Goal: Navigation & Orientation: Find specific page/section

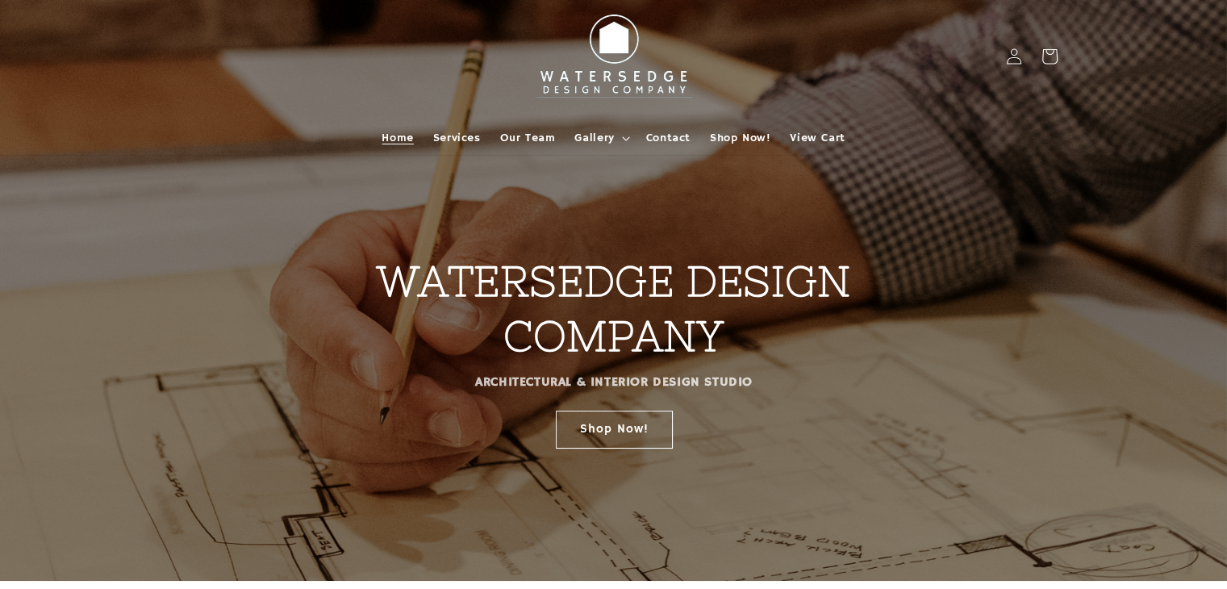
click at [589, 129] on summary "Gallery" at bounding box center [600, 138] width 71 height 34
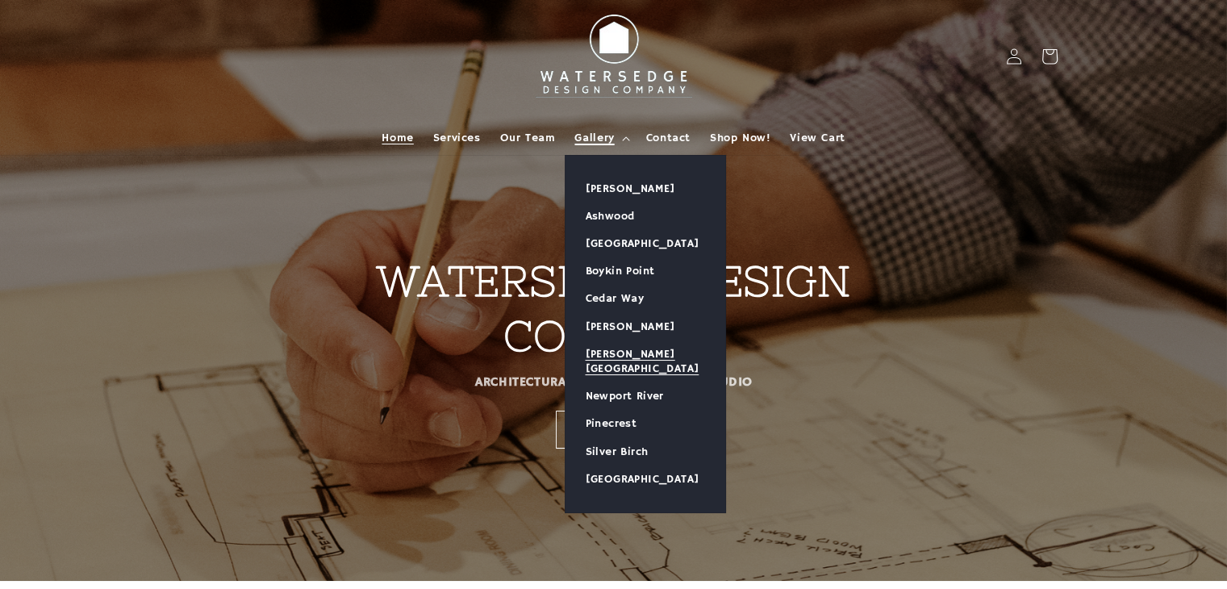
click at [631, 365] on link "[PERSON_NAME][GEOGRAPHIC_DATA]" at bounding box center [646, 361] width 160 height 42
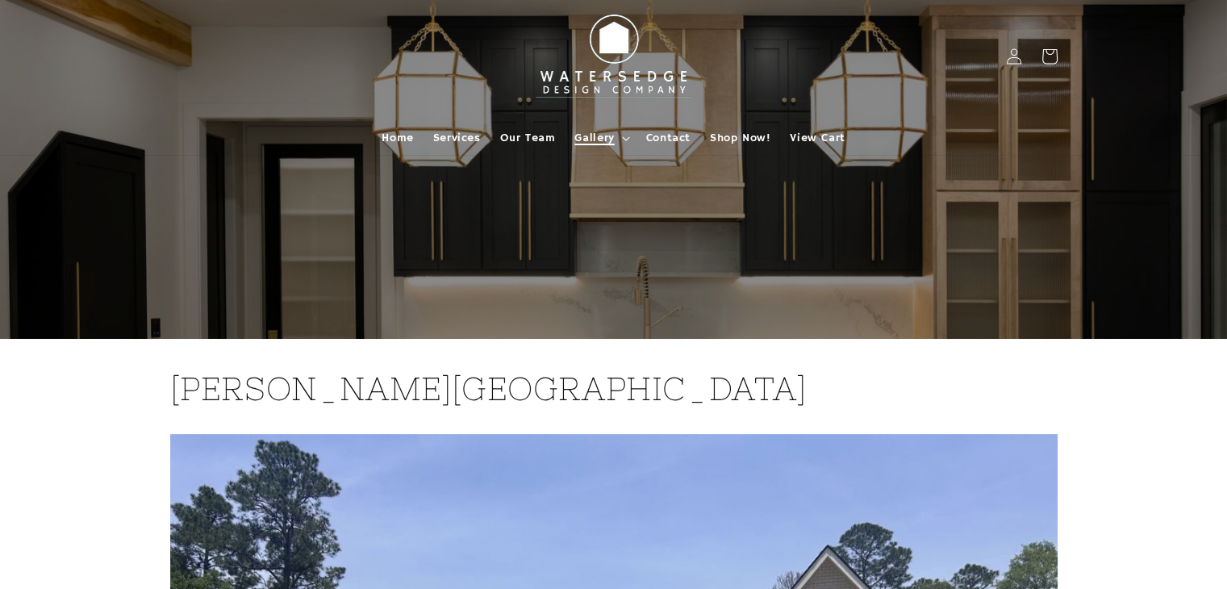
click at [613, 146] on summary "Gallery" at bounding box center [600, 138] width 71 height 34
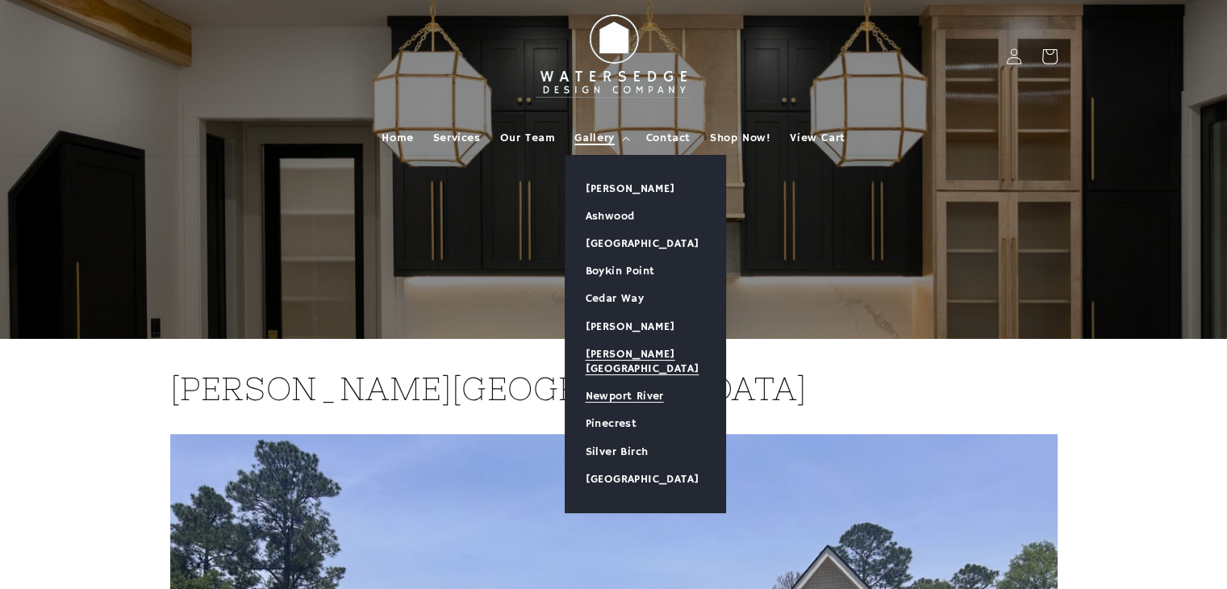
click at [639, 386] on link "Newport River" at bounding box center [646, 395] width 160 height 27
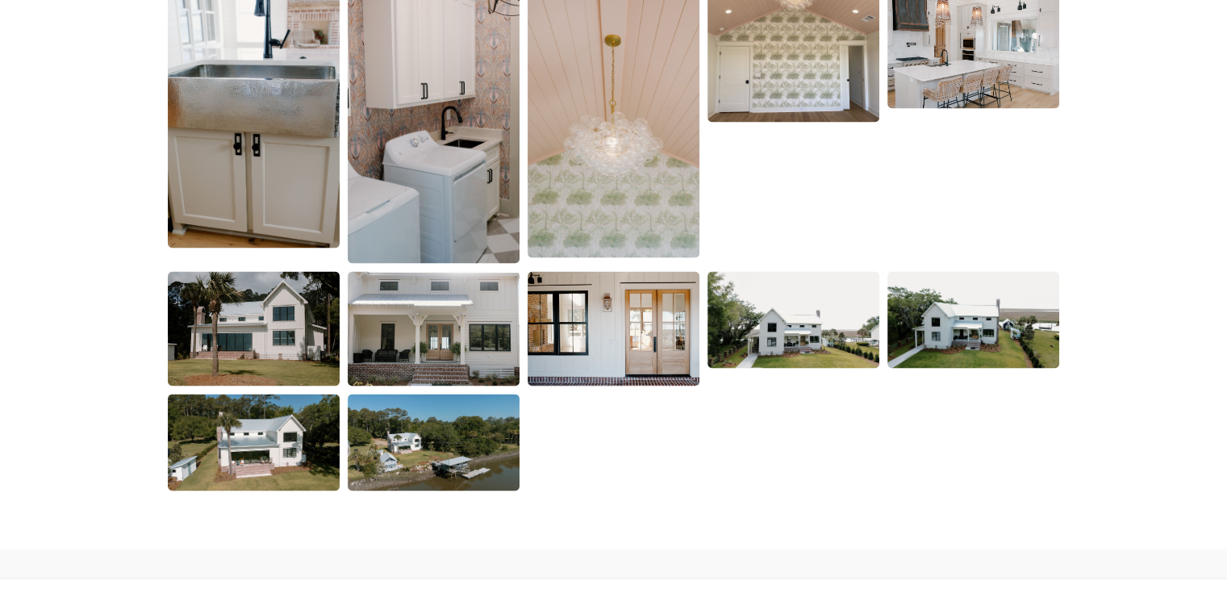
scroll to position [3066, 0]
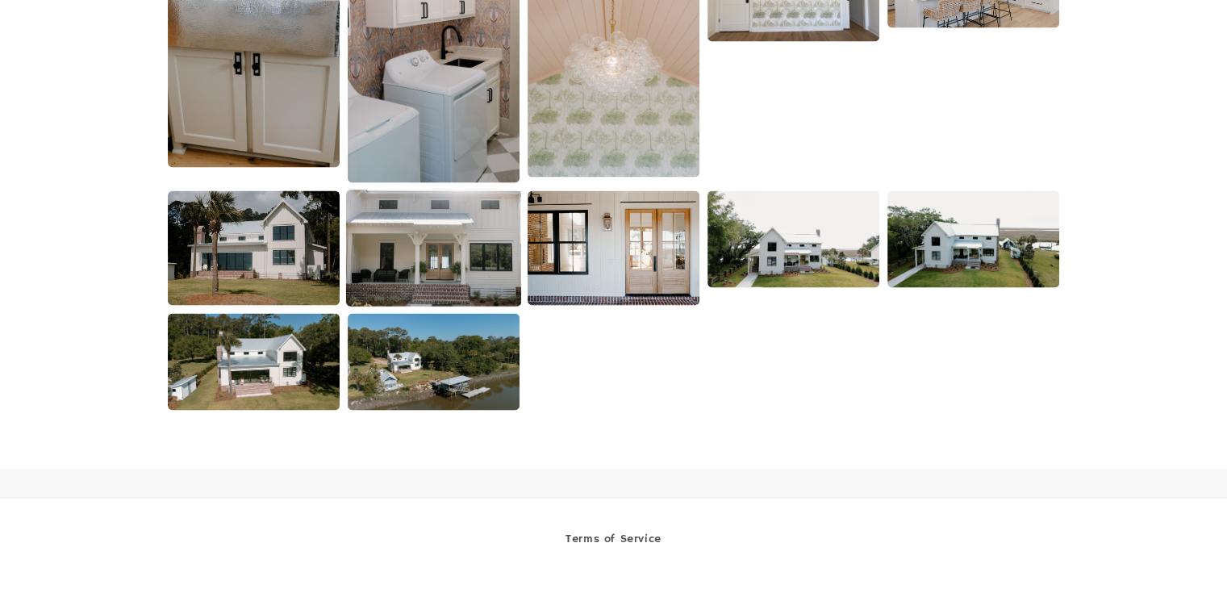
click at [450, 253] on img at bounding box center [433, 247] width 175 height 117
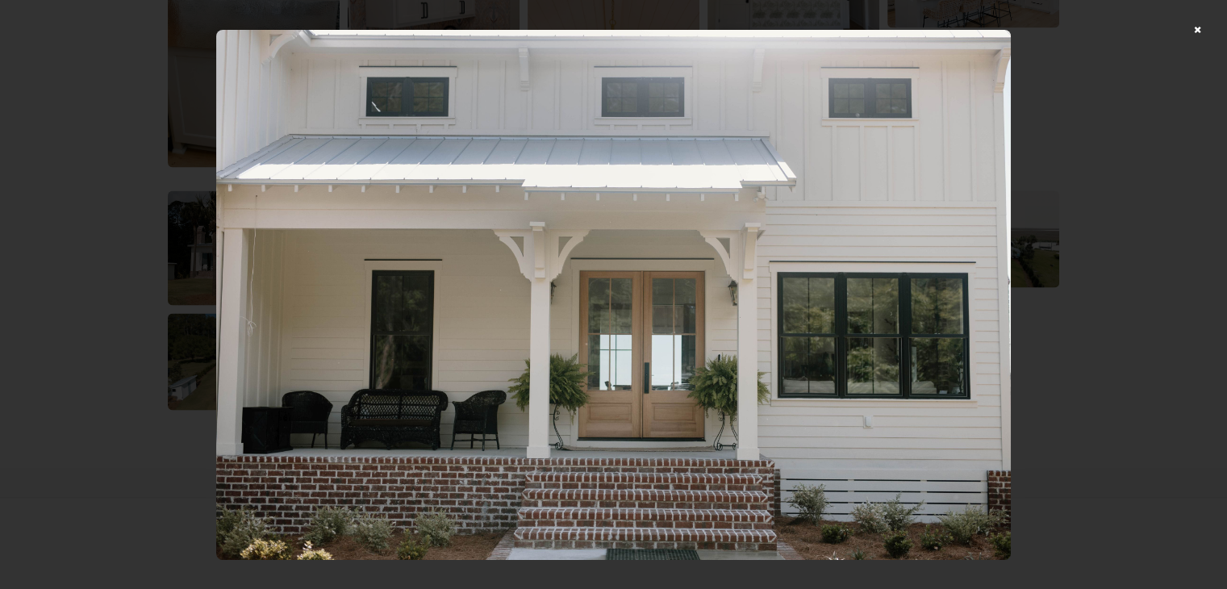
click at [1207, 23] on div at bounding box center [613, 294] width 1227 height 589
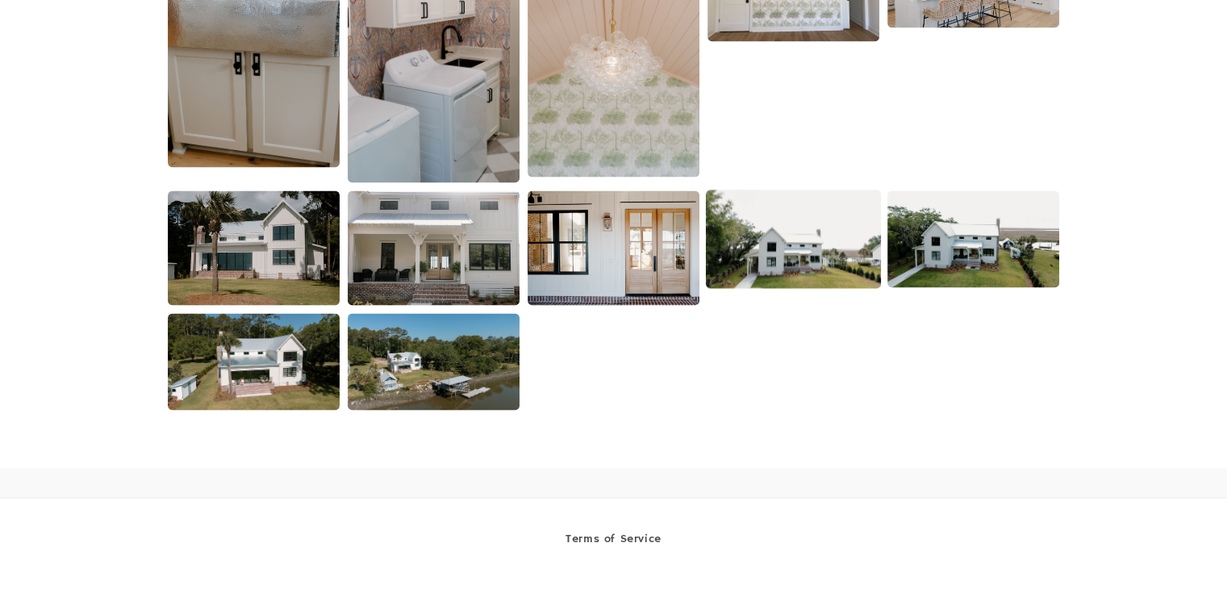
click at [766, 227] on img at bounding box center [793, 239] width 175 height 98
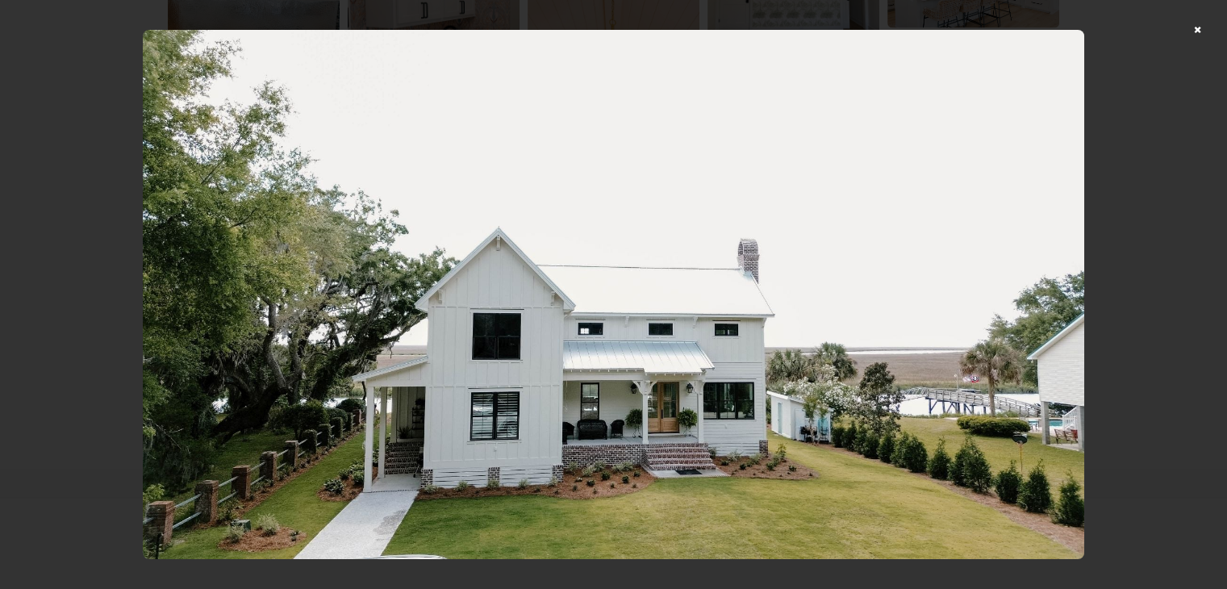
click at [1215, 27] on div at bounding box center [613, 294] width 1227 height 589
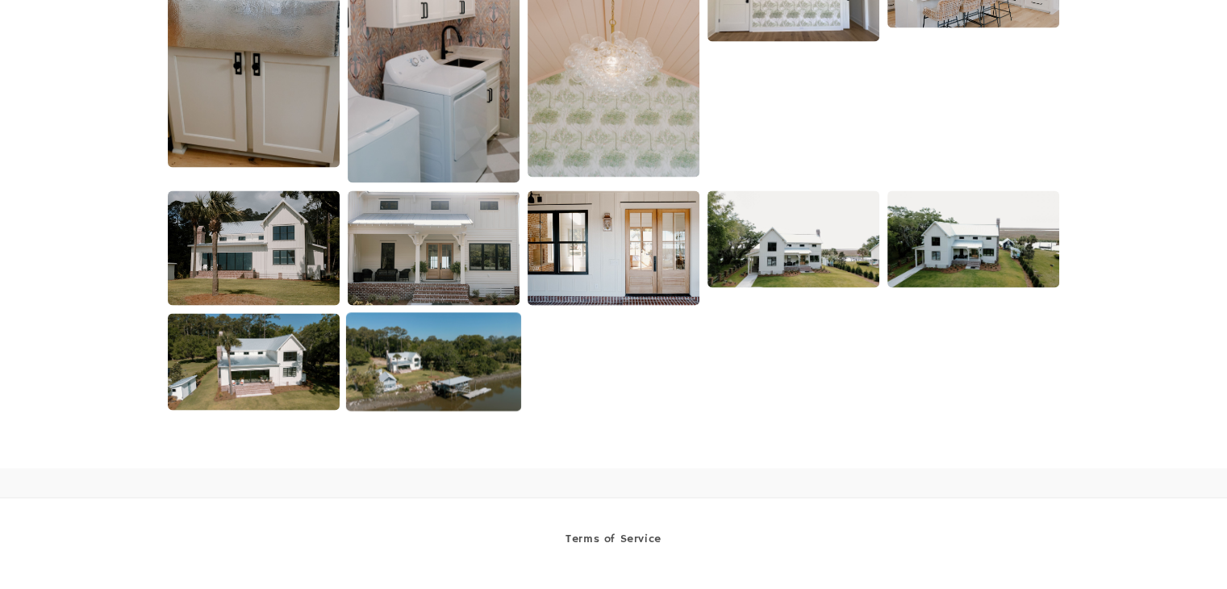
click at [423, 362] on img at bounding box center [433, 361] width 175 height 98
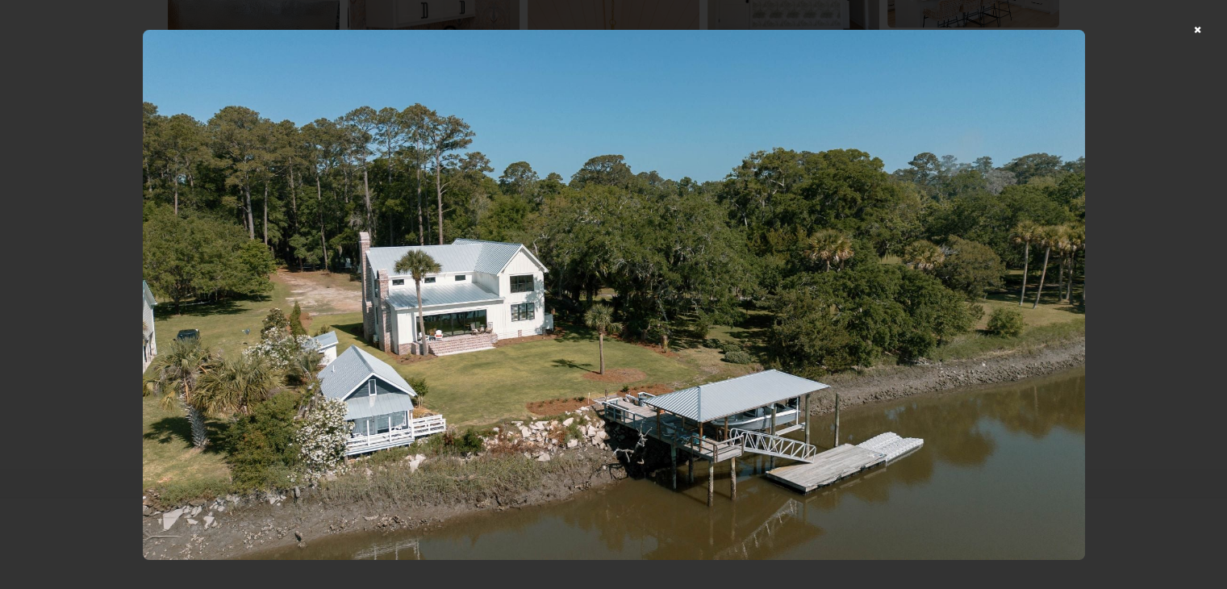
click at [58, 298] on div at bounding box center [613, 294] width 1227 height 589
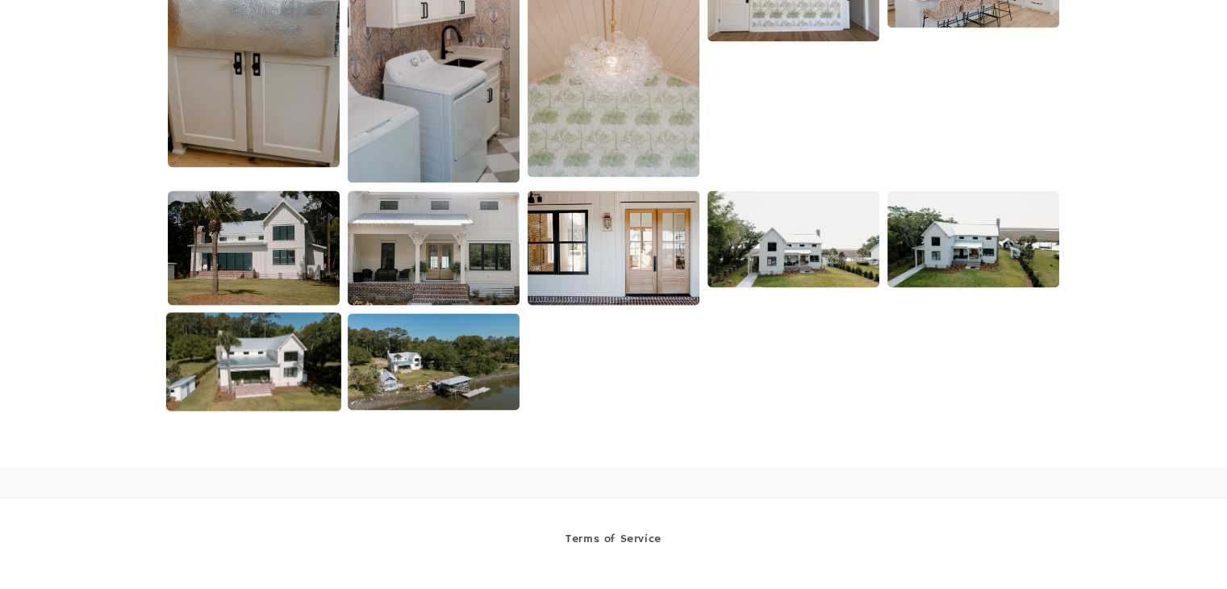
click at [263, 363] on img at bounding box center [253, 361] width 175 height 98
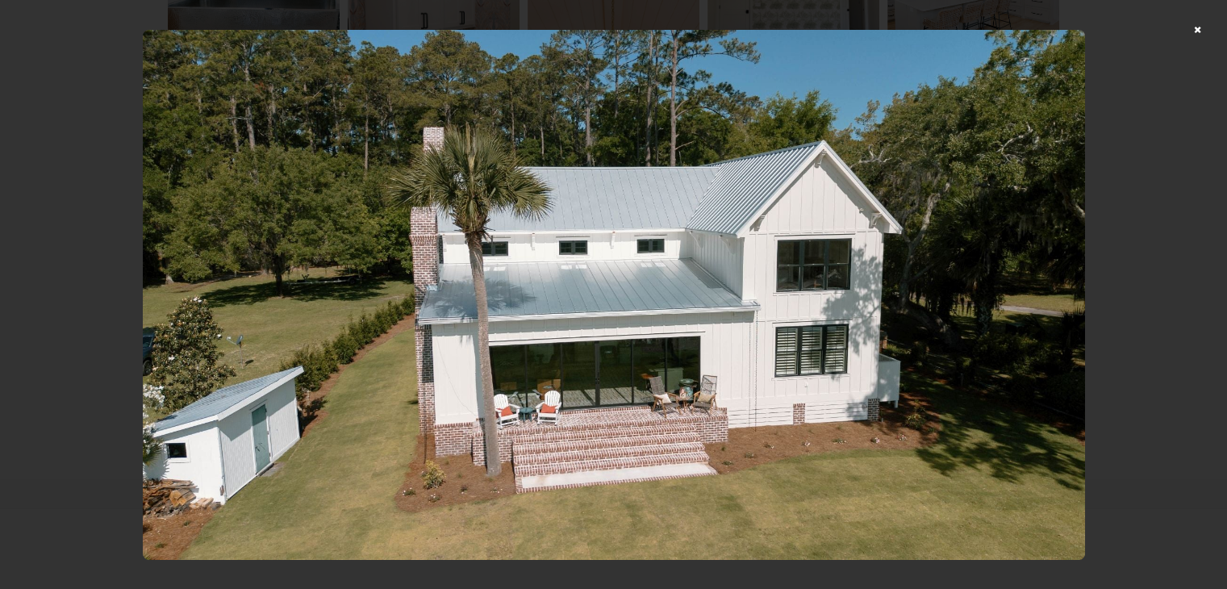
scroll to position [3212, 0]
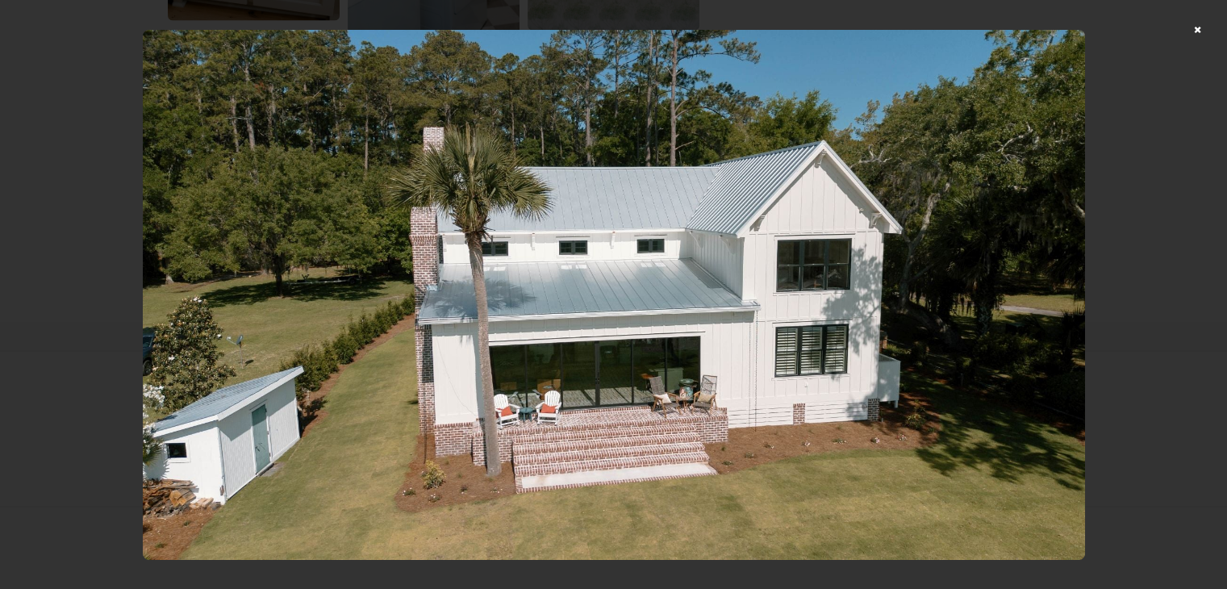
click at [94, 291] on div at bounding box center [613, 294] width 1227 height 589
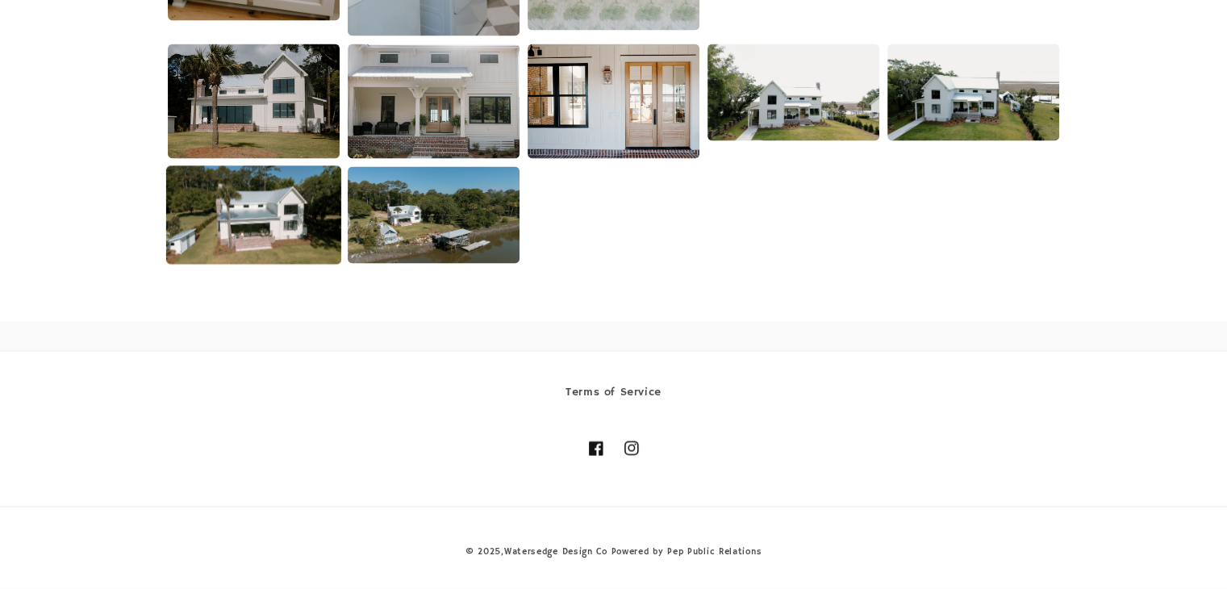
click at [303, 227] on img at bounding box center [253, 215] width 175 height 98
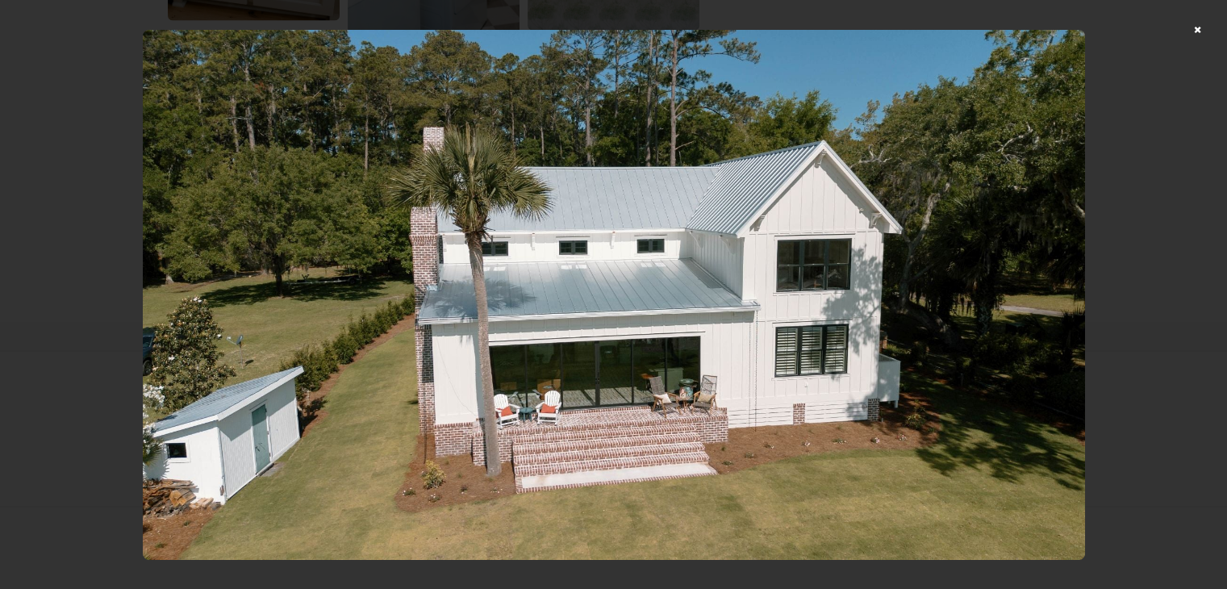
click at [1065, 297] on img at bounding box center [614, 295] width 942 height 530
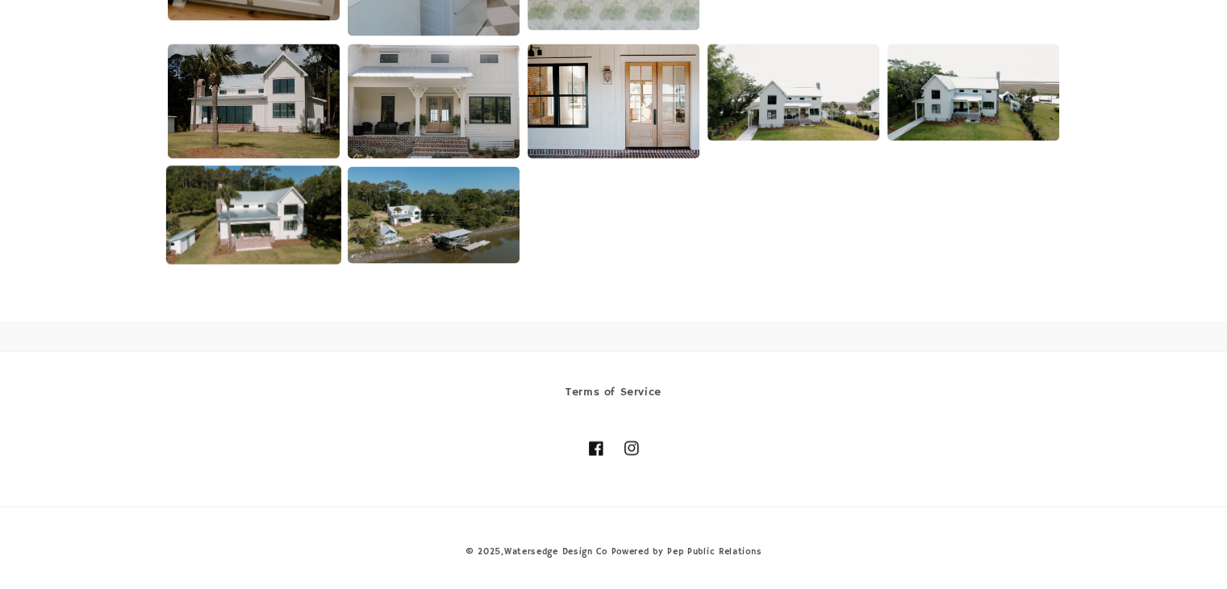
click at [210, 189] on img at bounding box center [253, 215] width 175 height 98
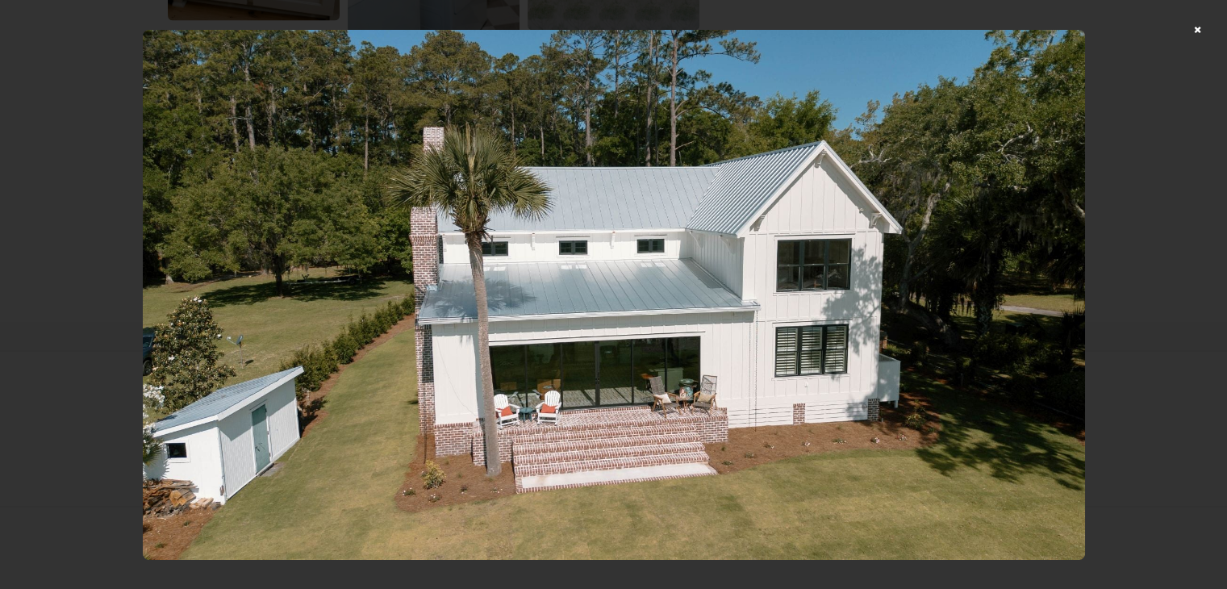
click at [1177, 266] on div at bounding box center [613, 294] width 1227 height 589
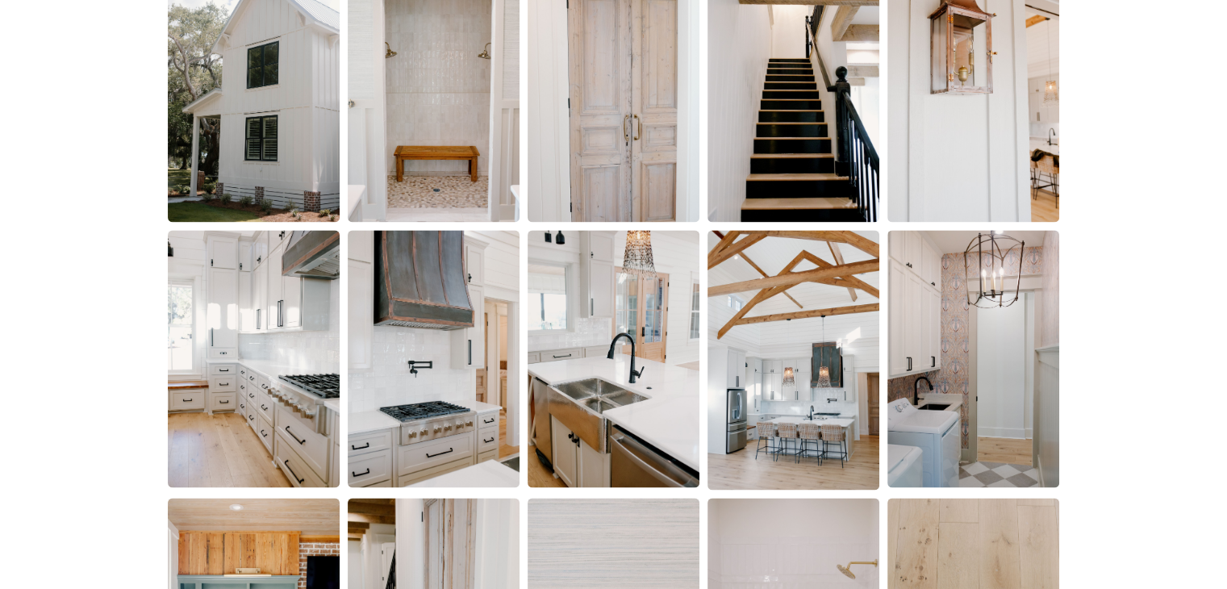
scroll to position [2163, 0]
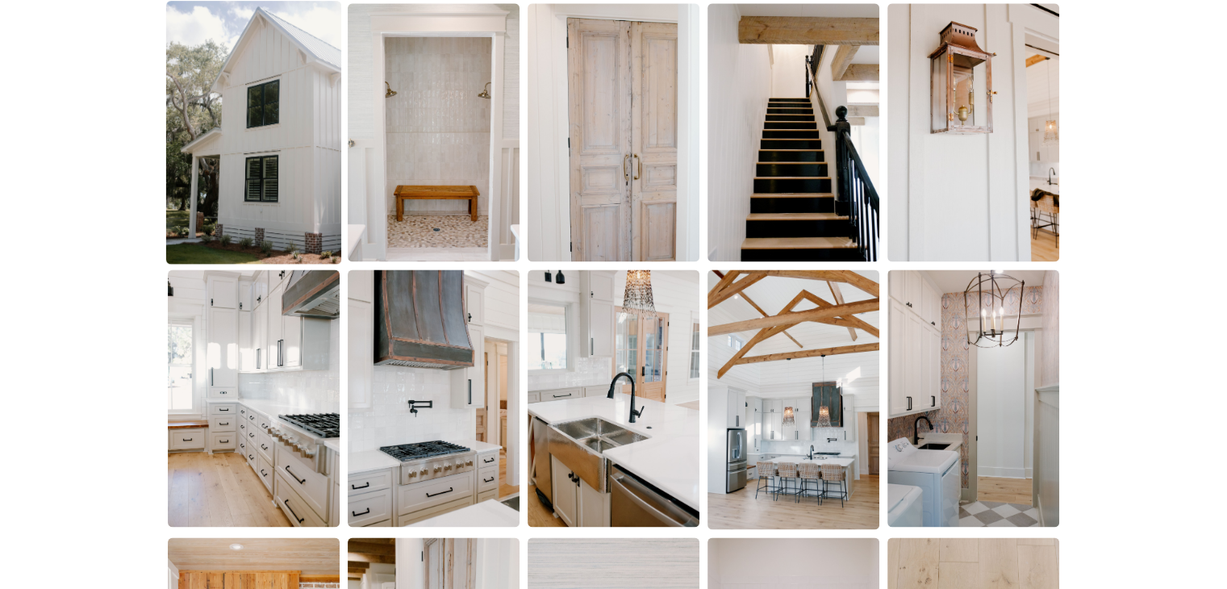
click at [291, 161] on img at bounding box center [253, 132] width 175 height 263
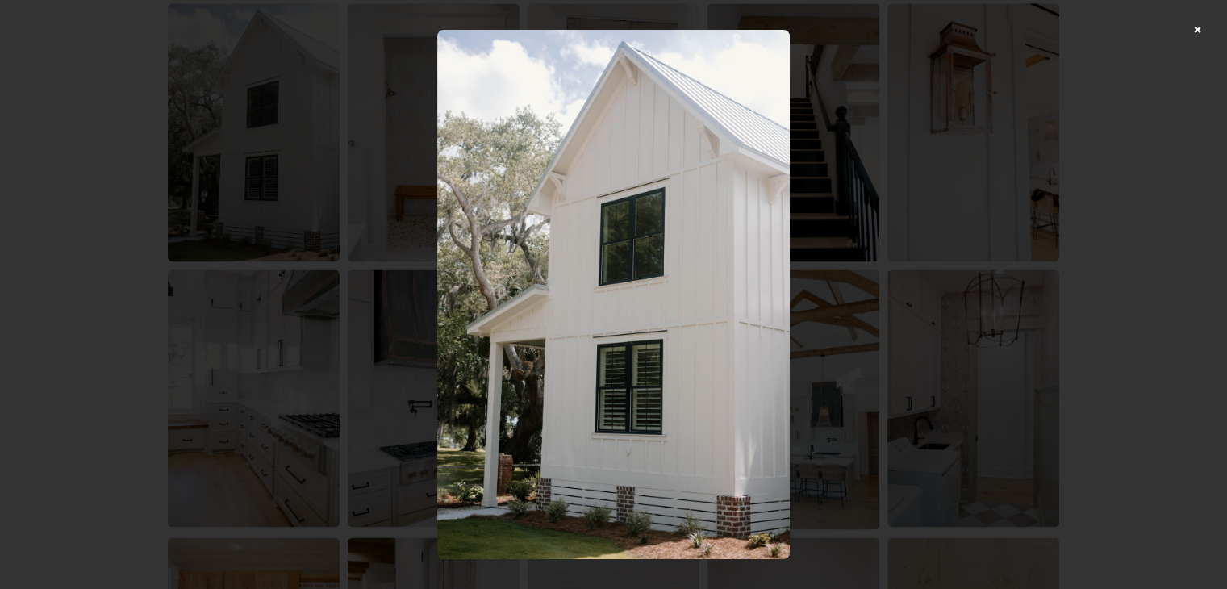
click at [895, 446] on div at bounding box center [613, 294] width 1227 height 589
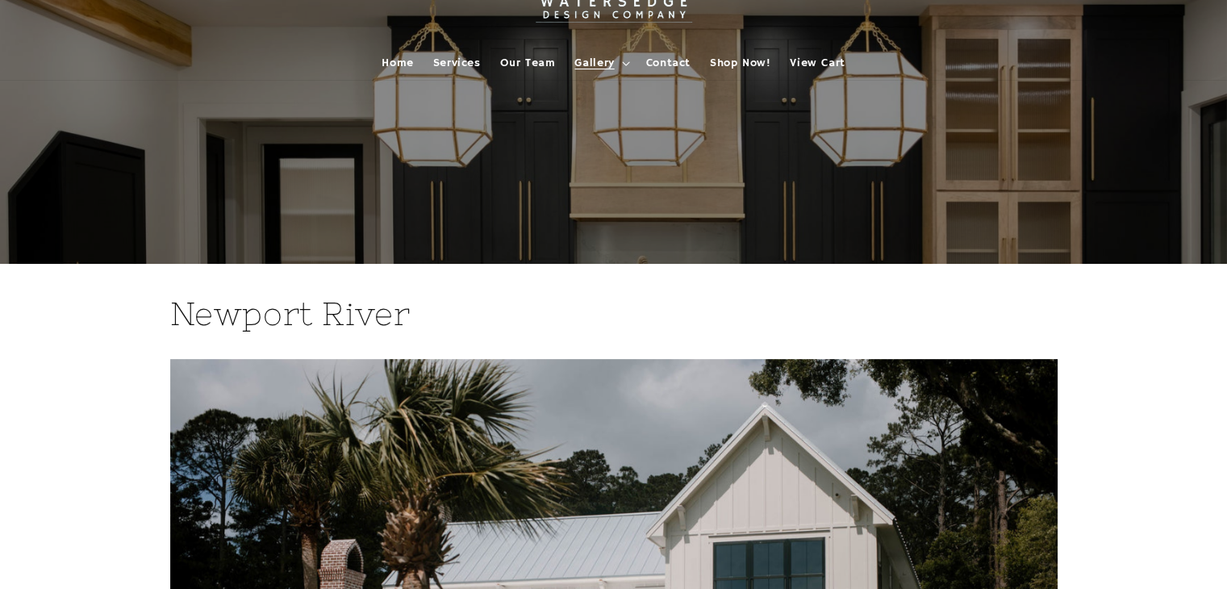
scroll to position [0, 0]
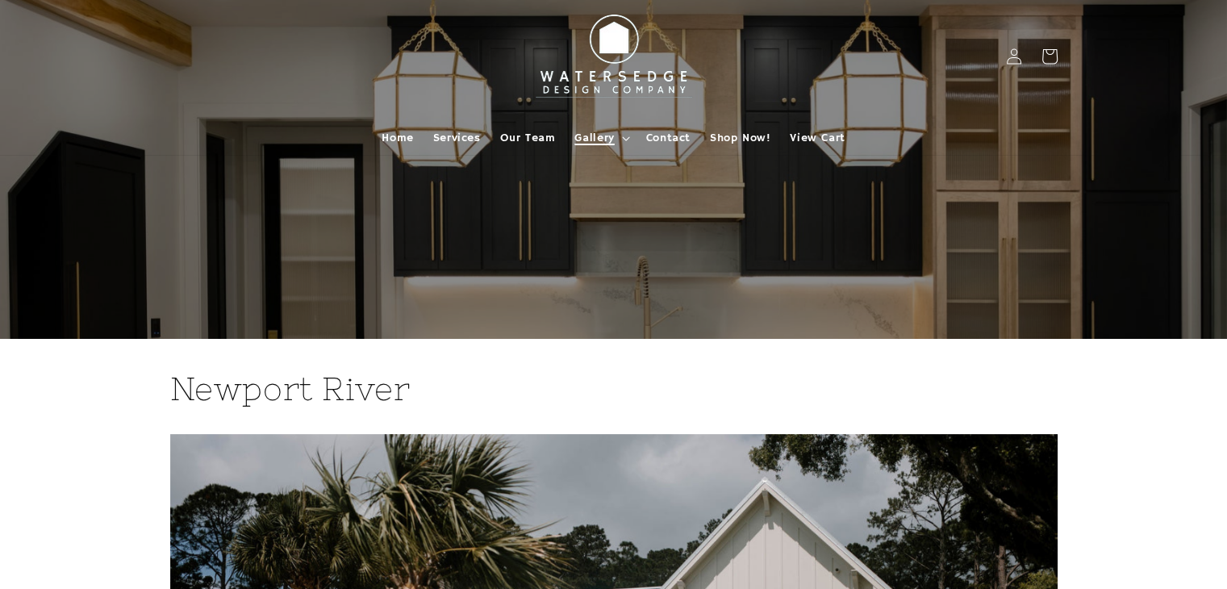
click at [607, 136] on span "Gallery" at bounding box center [594, 138] width 40 height 15
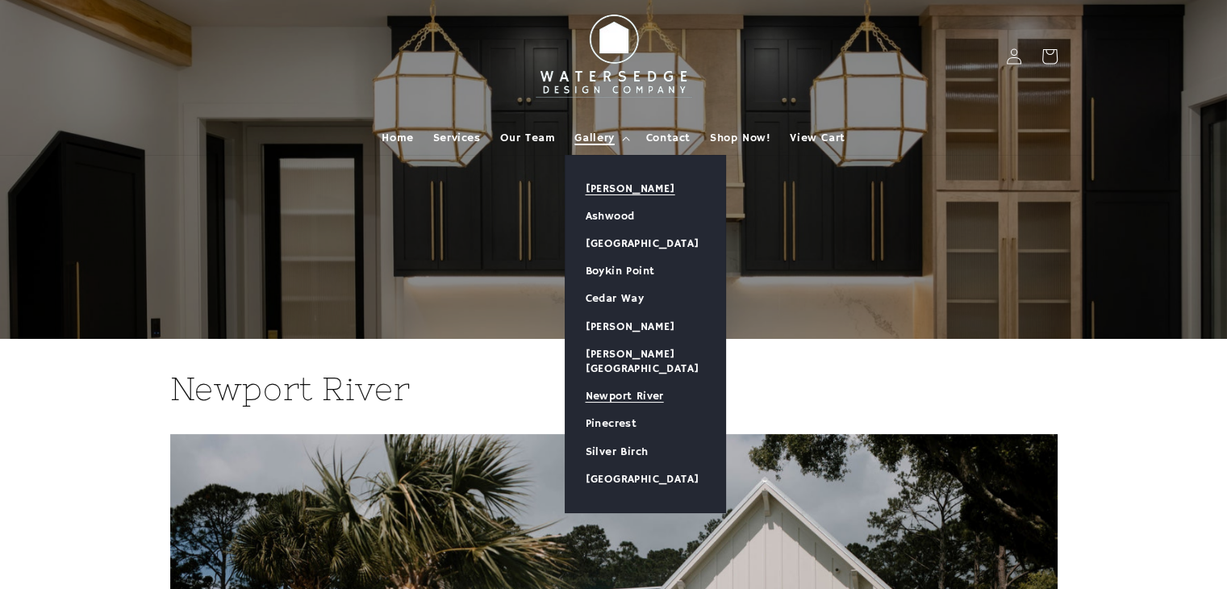
click at [618, 191] on link "[PERSON_NAME]" at bounding box center [646, 188] width 160 height 27
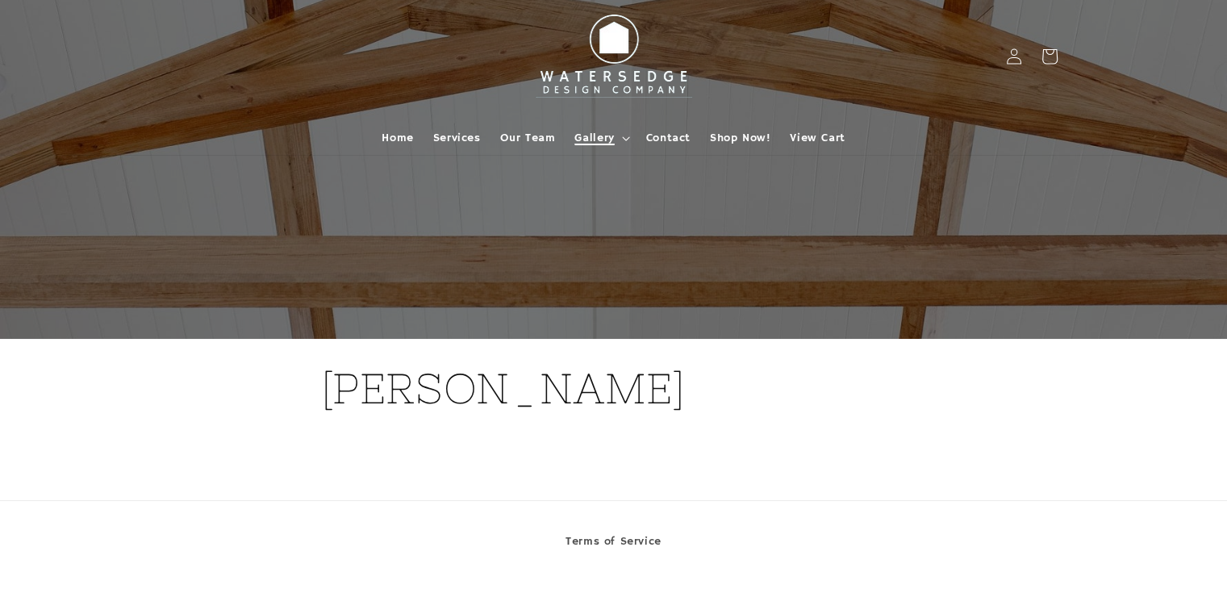
click at [600, 139] on span "Gallery" at bounding box center [594, 138] width 40 height 15
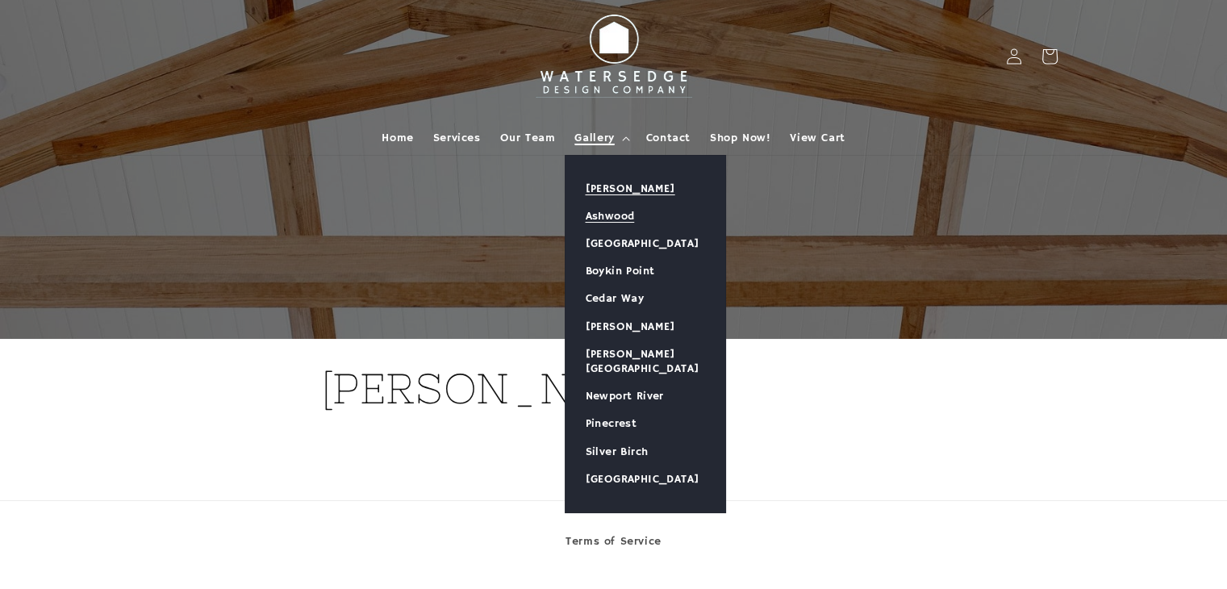
click at [636, 218] on link "Ashwood" at bounding box center [646, 215] width 160 height 27
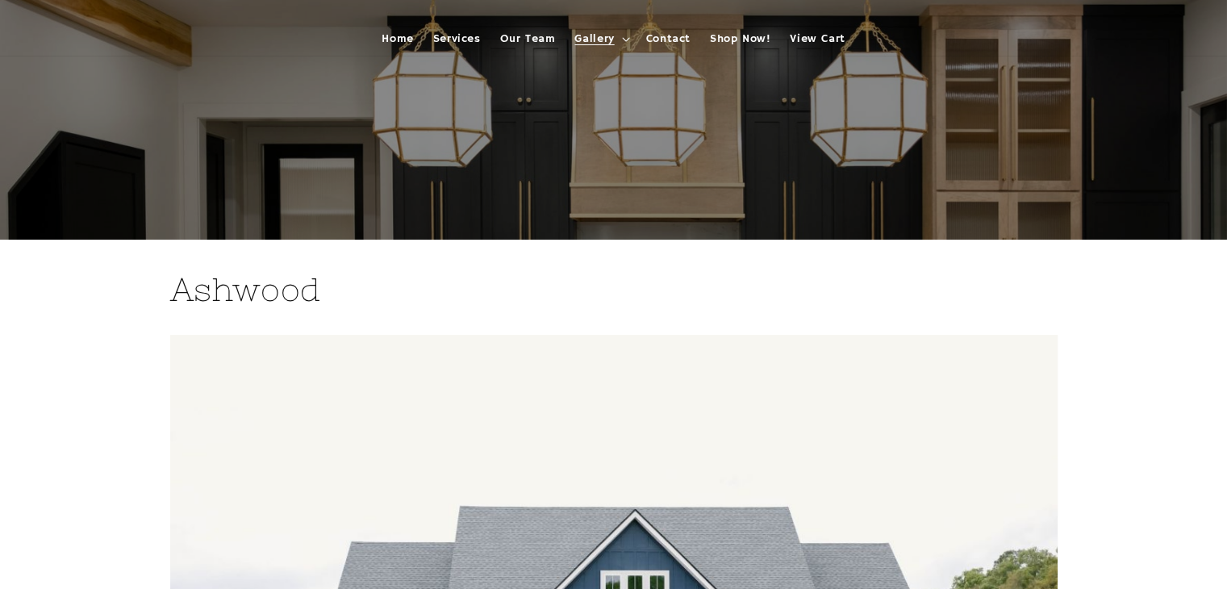
scroll to position [81, 0]
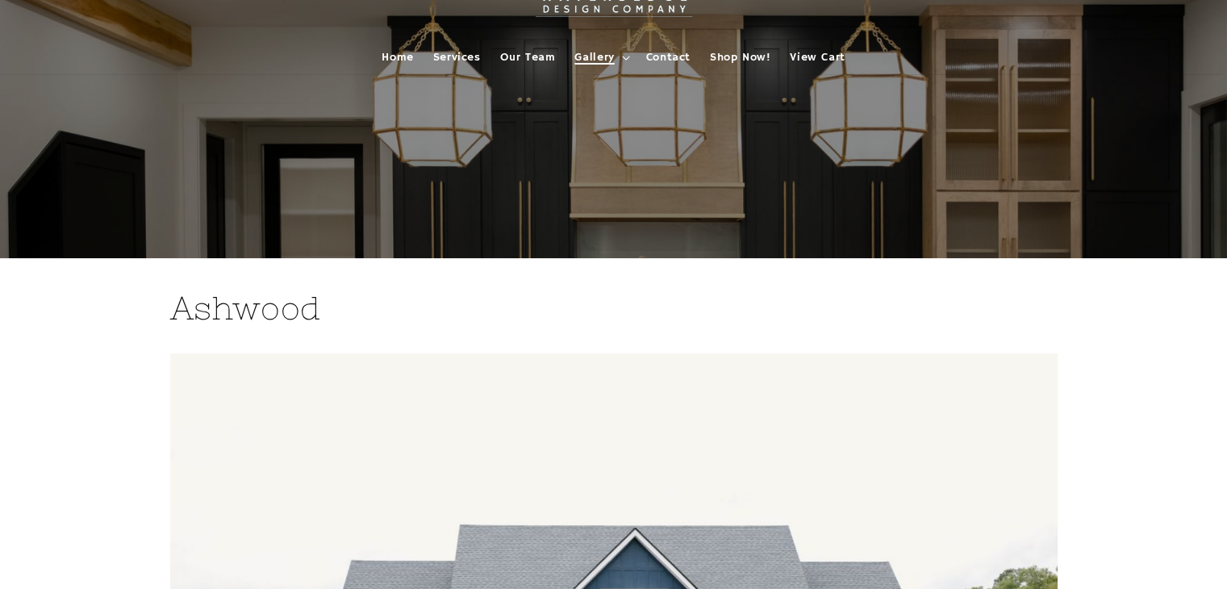
click at [606, 52] on span "Gallery" at bounding box center [594, 57] width 40 height 15
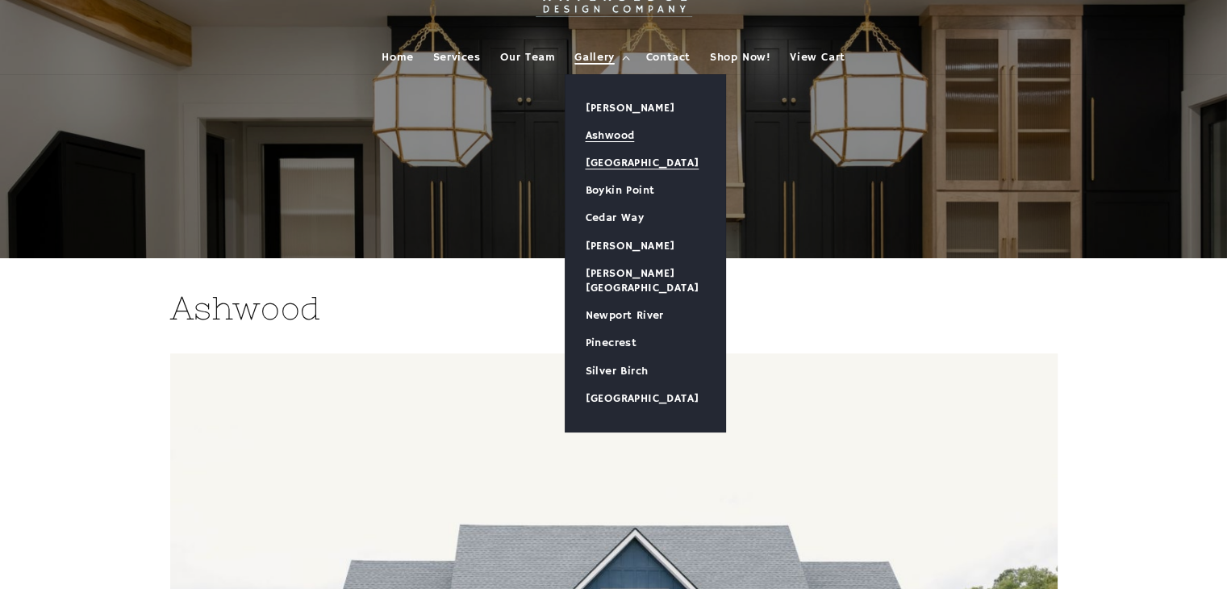
click at [612, 169] on link "[GEOGRAPHIC_DATA]" at bounding box center [646, 162] width 160 height 27
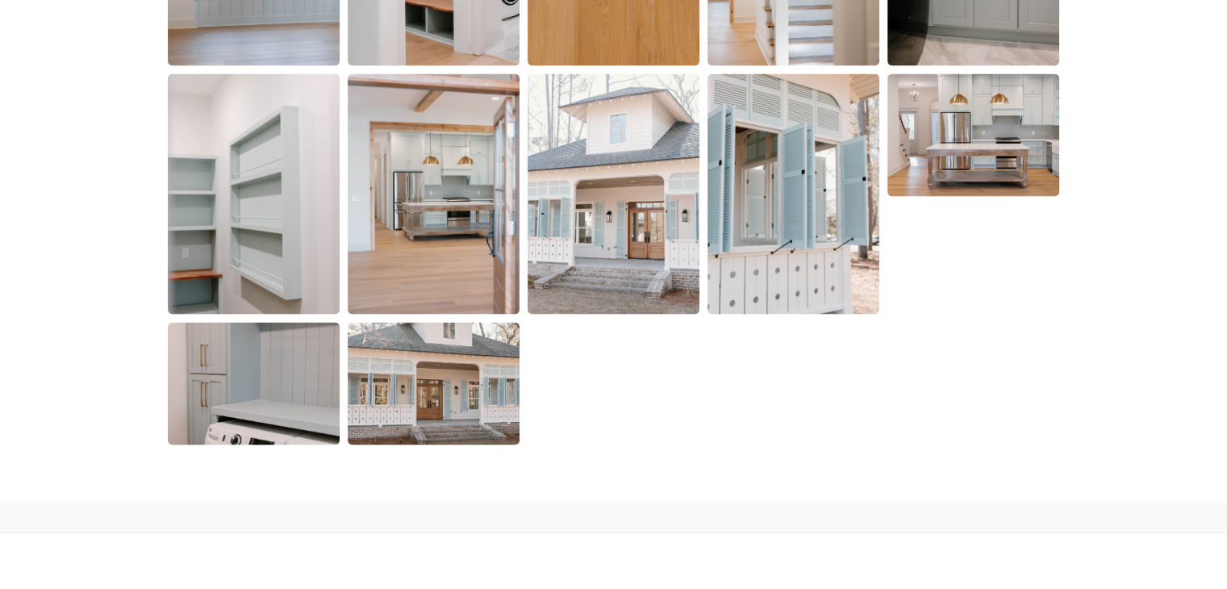
scroll to position [3308, 0]
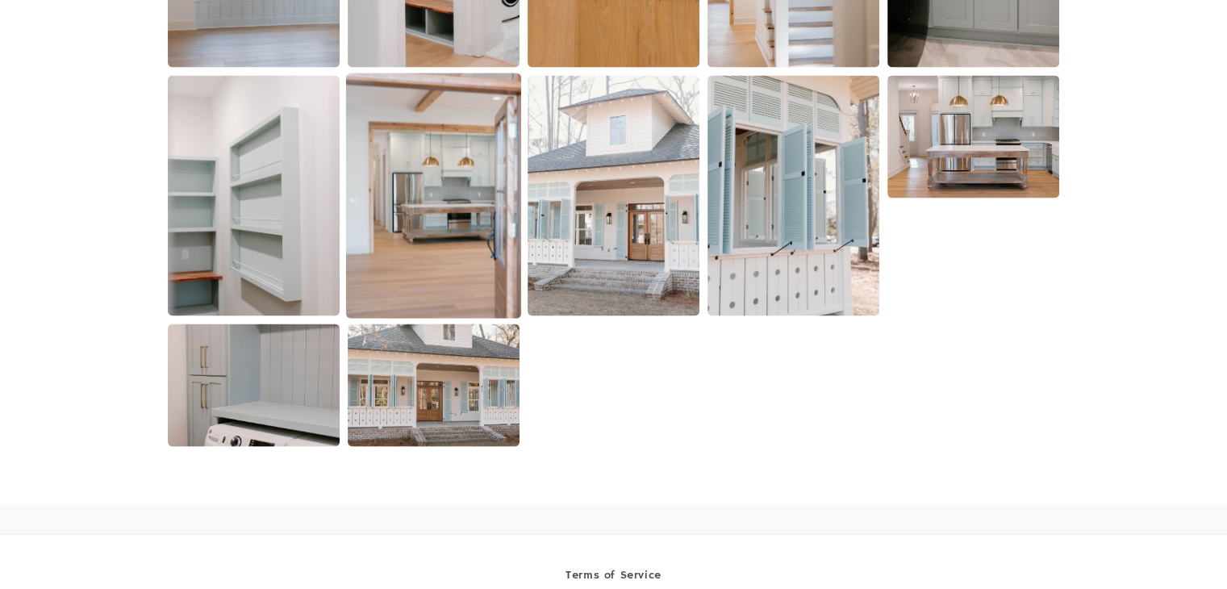
click at [442, 194] on img at bounding box center [433, 195] width 175 height 245
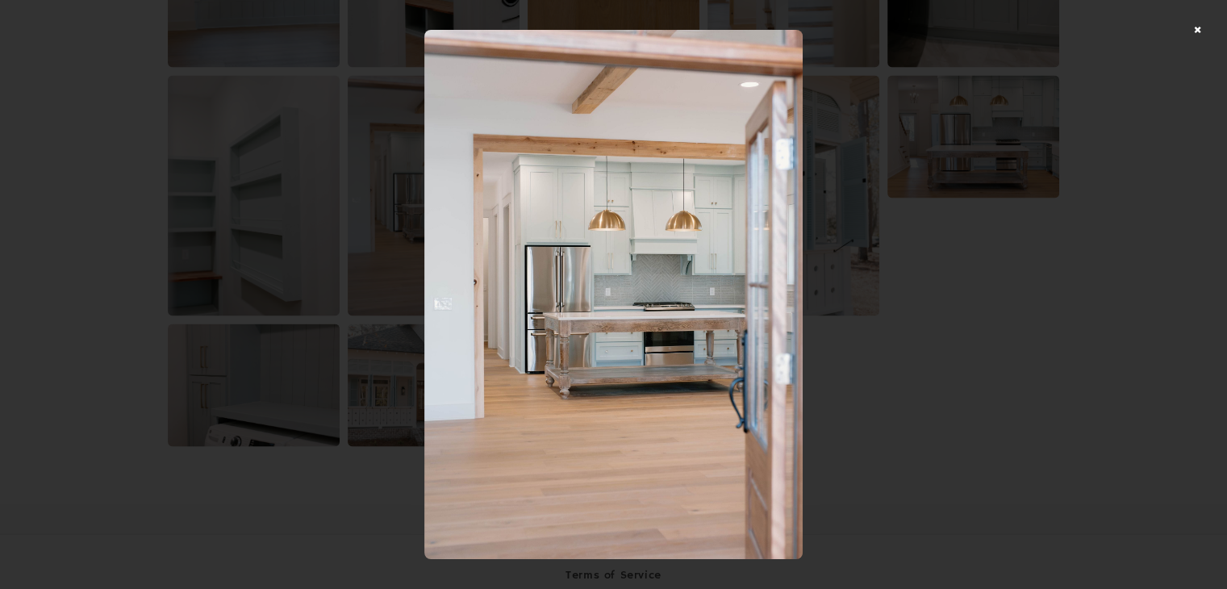
click at [326, 215] on div at bounding box center [613, 294] width 1227 height 589
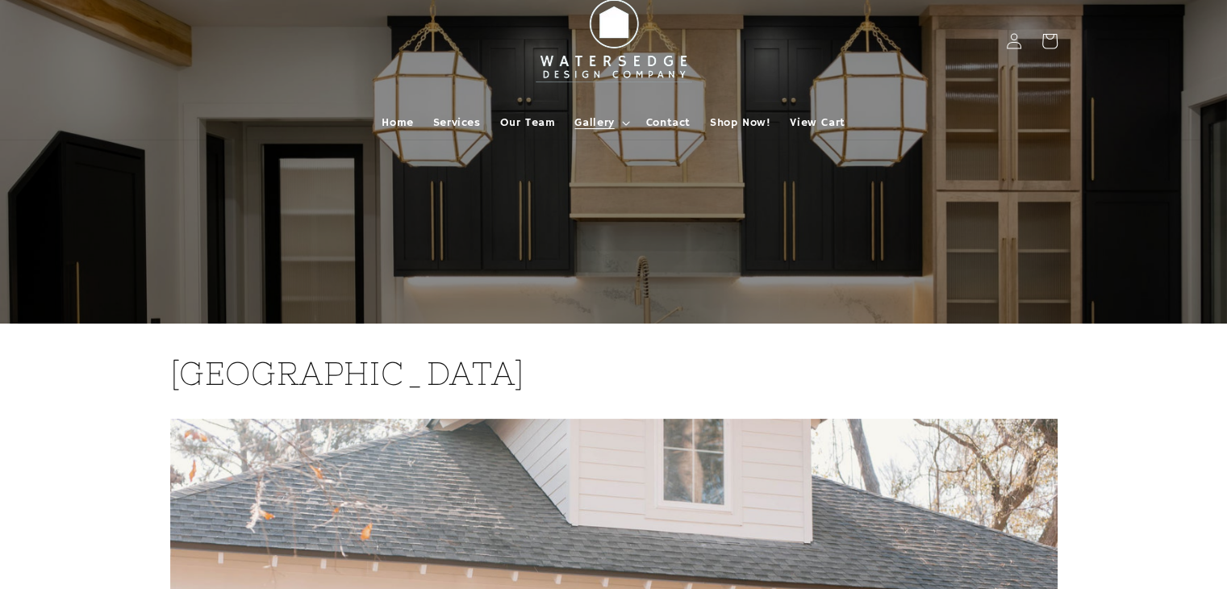
scroll to position [0, 0]
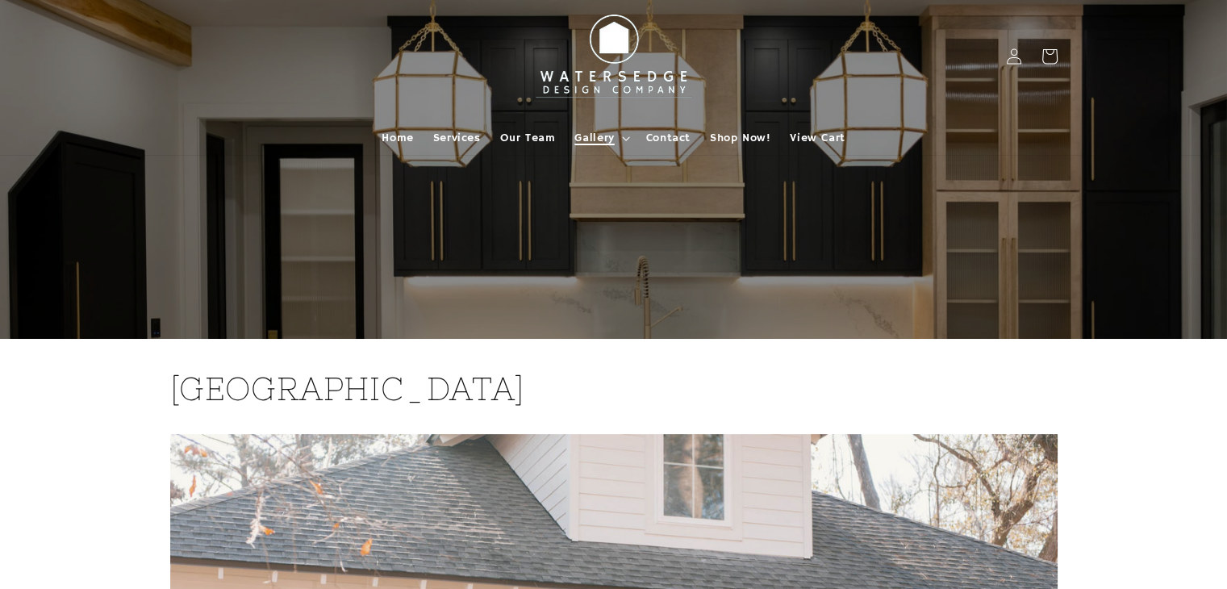
click at [578, 135] on span "Gallery" at bounding box center [594, 138] width 40 height 15
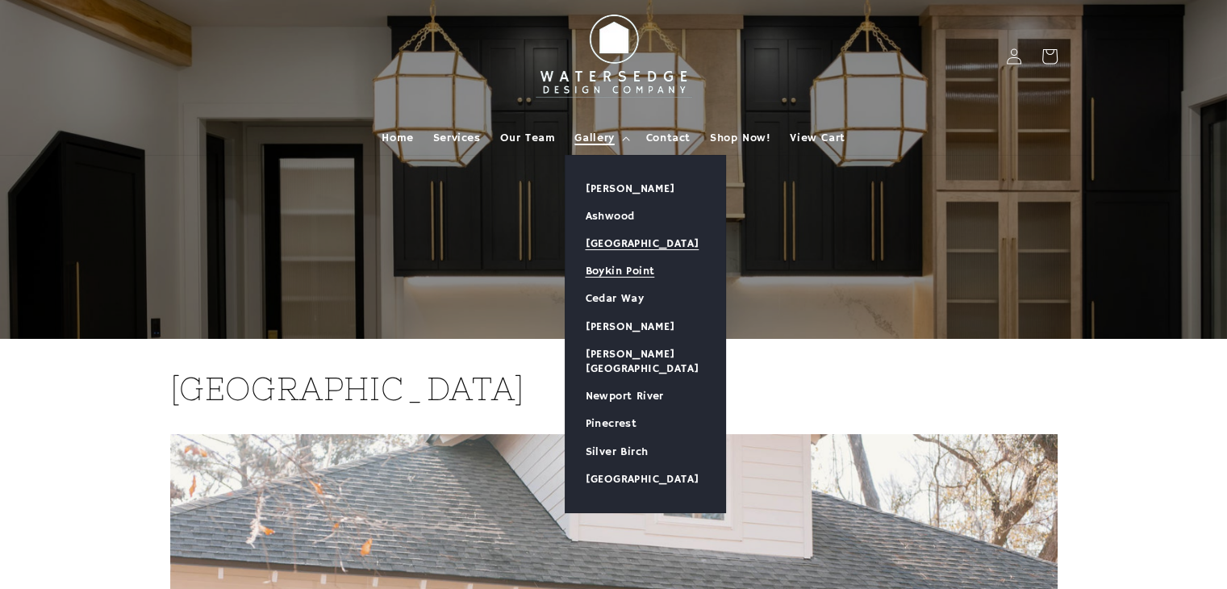
click at [624, 269] on link "Boykin Point" at bounding box center [646, 270] width 160 height 27
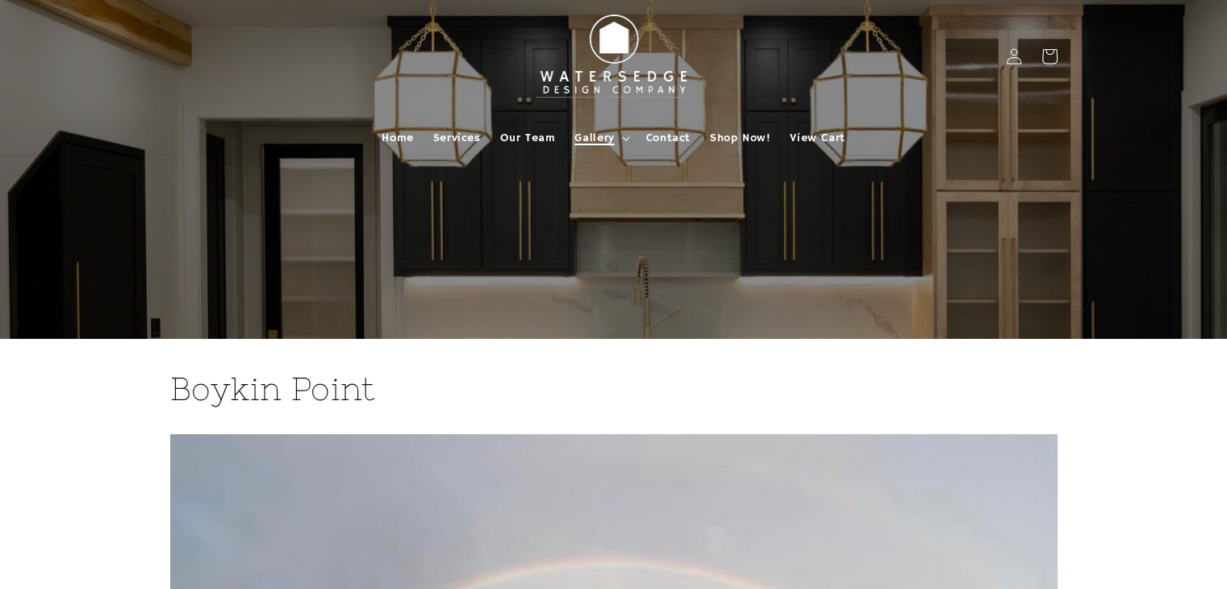
click at [604, 136] on span "Gallery" at bounding box center [594, 138] width 40 height 15
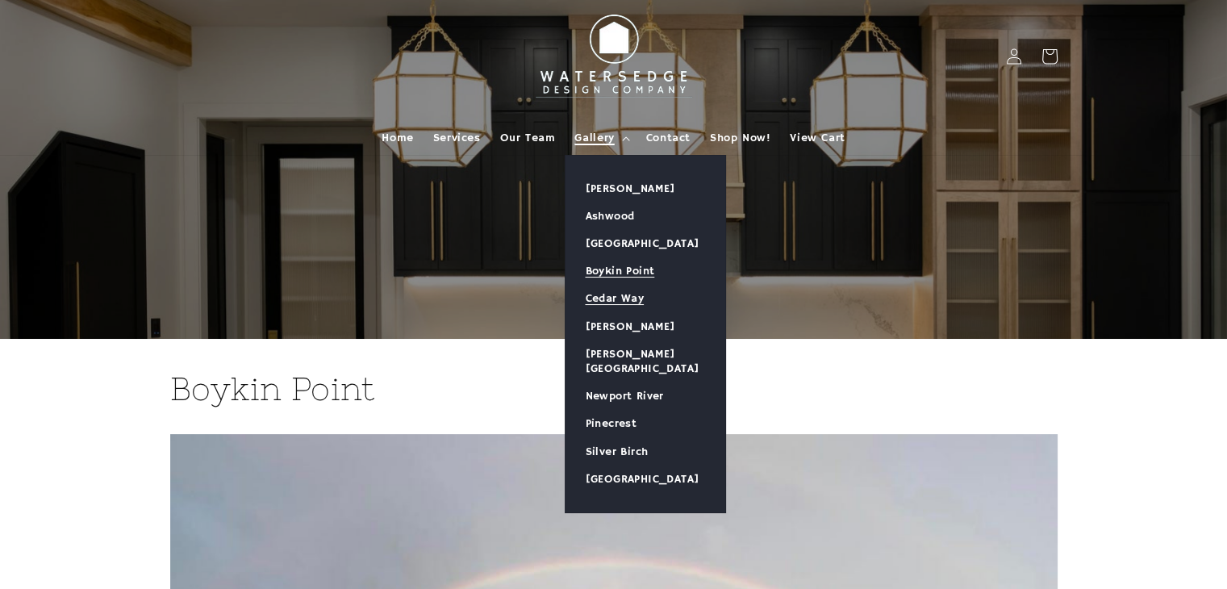
click at [616, 295] on link "Cedar Way" at bounding box center [646, 298] width 160 height 27
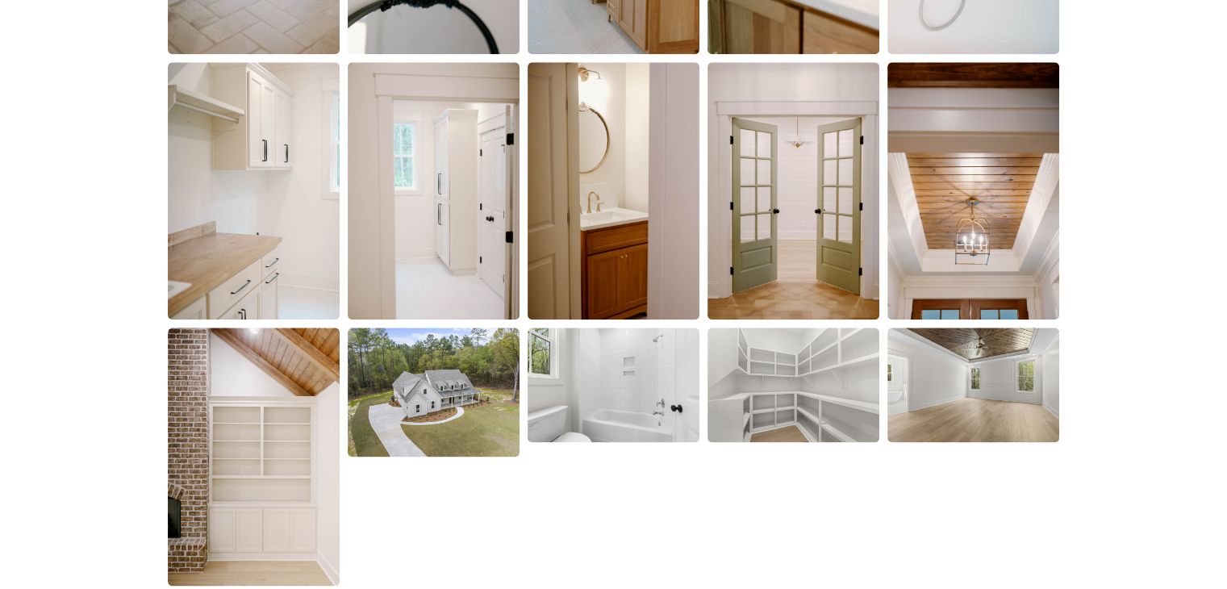
scroll to position [1936, 0]
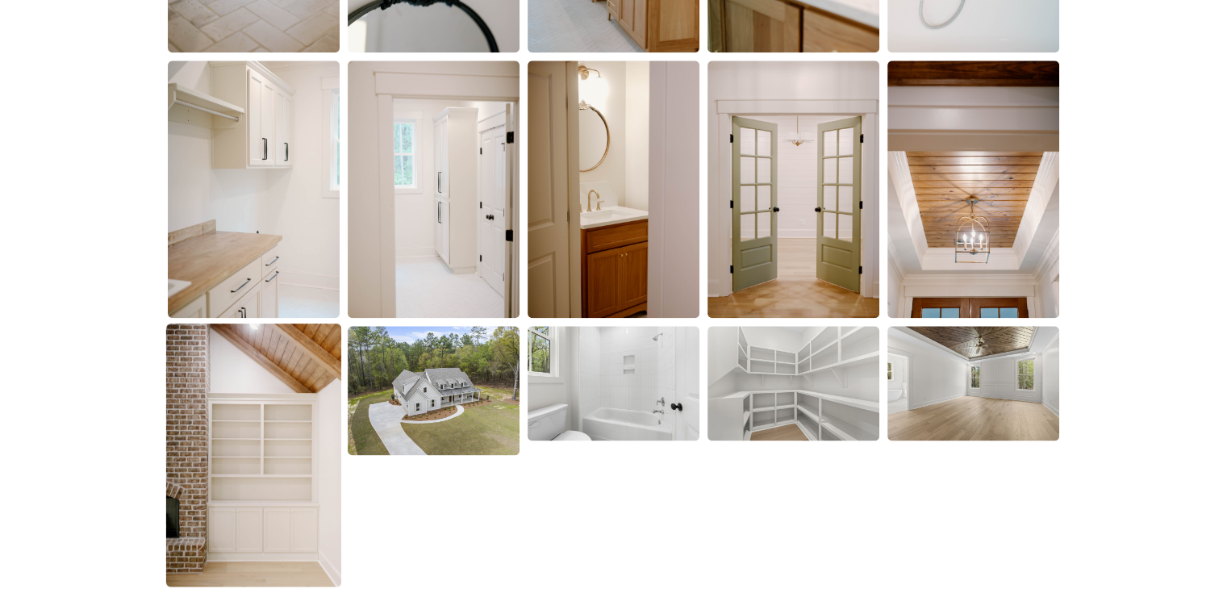
click at [236, 376] on img at bounding box center [253, 454] width 175 height 263
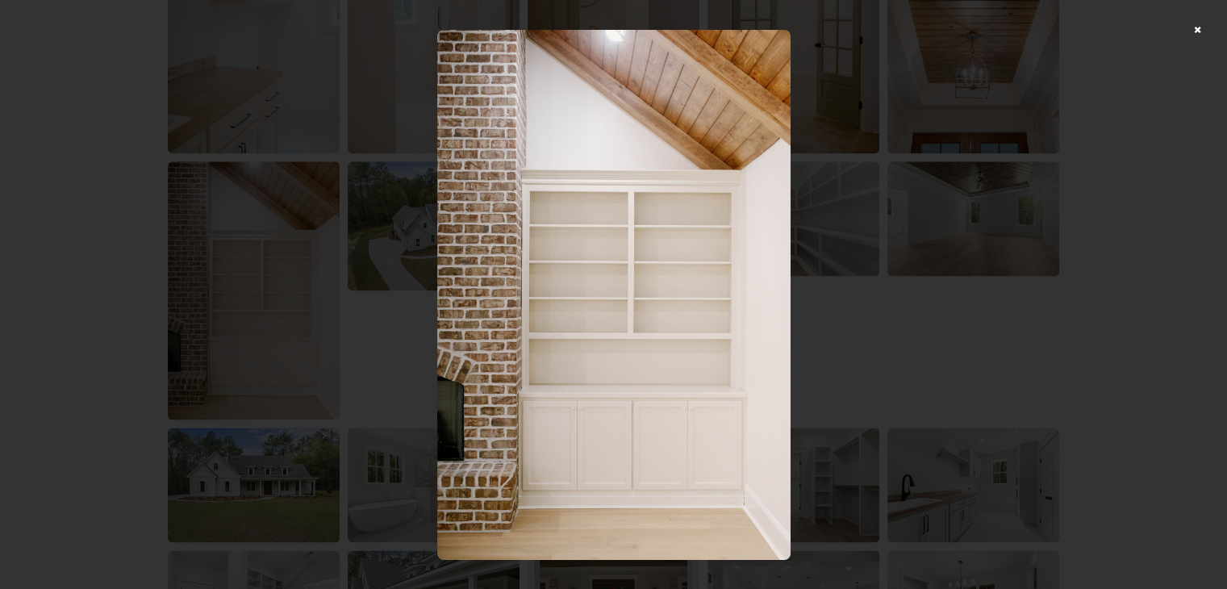
scroll to position [2178, 0]
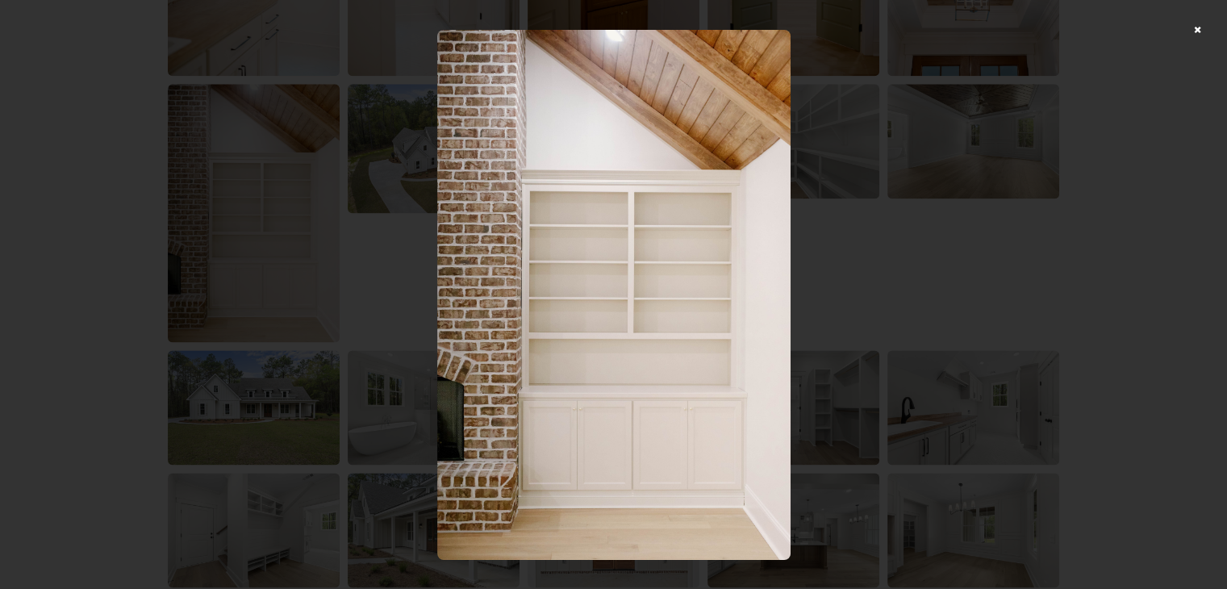
click at [928, 254] on div at bounding box center [613, 294] width 1227 height 589
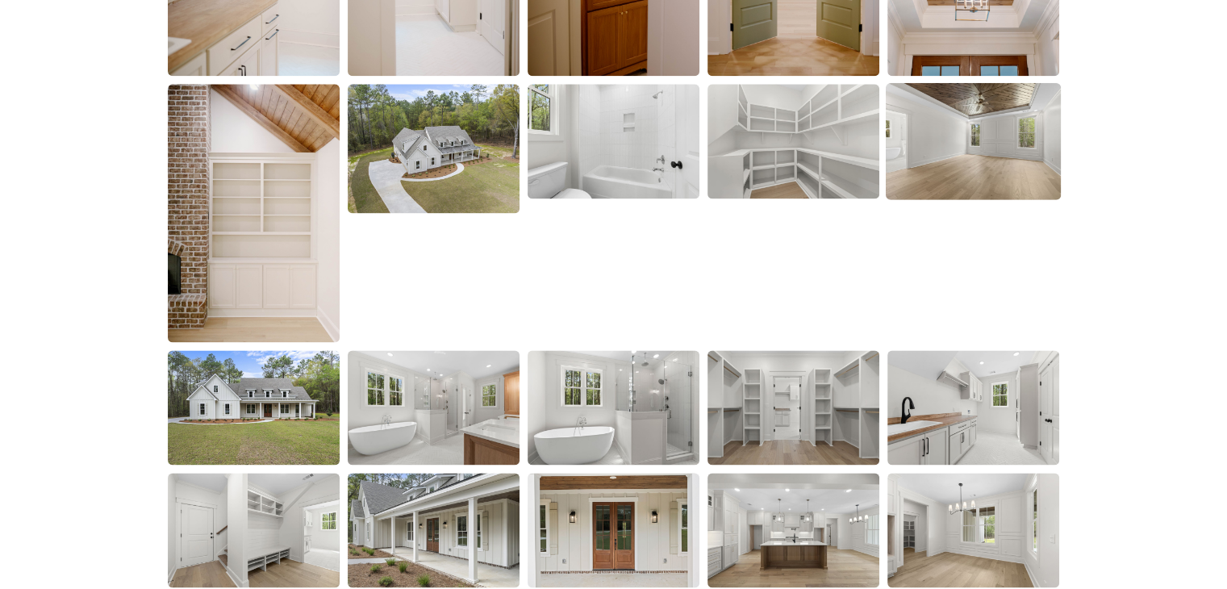
click at [962, 139] on img at bounding box center [973, 141] width 175 height 117
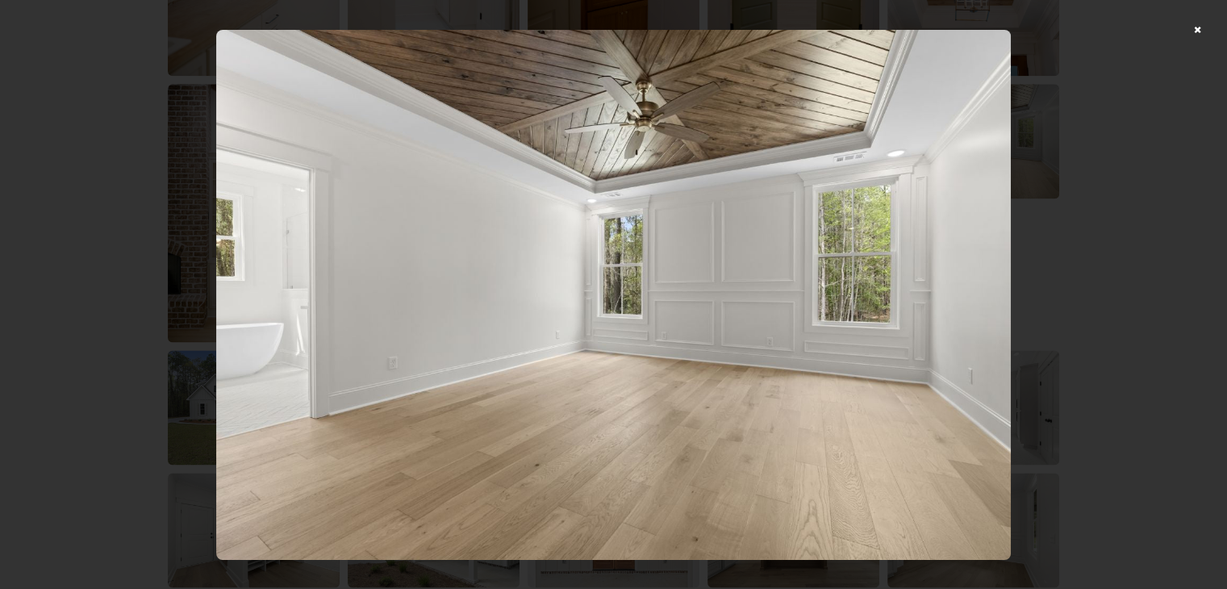
click at [1082, 297] on div at bounding box center [613, 294] width 1227 height 589
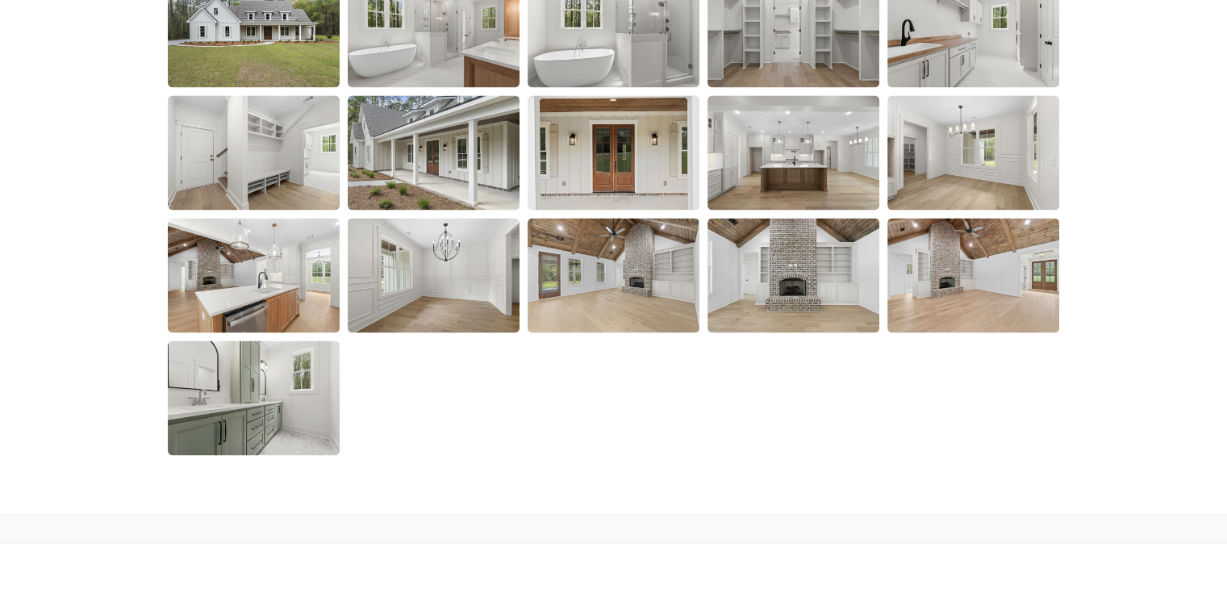
scroll to position [2581, 0]
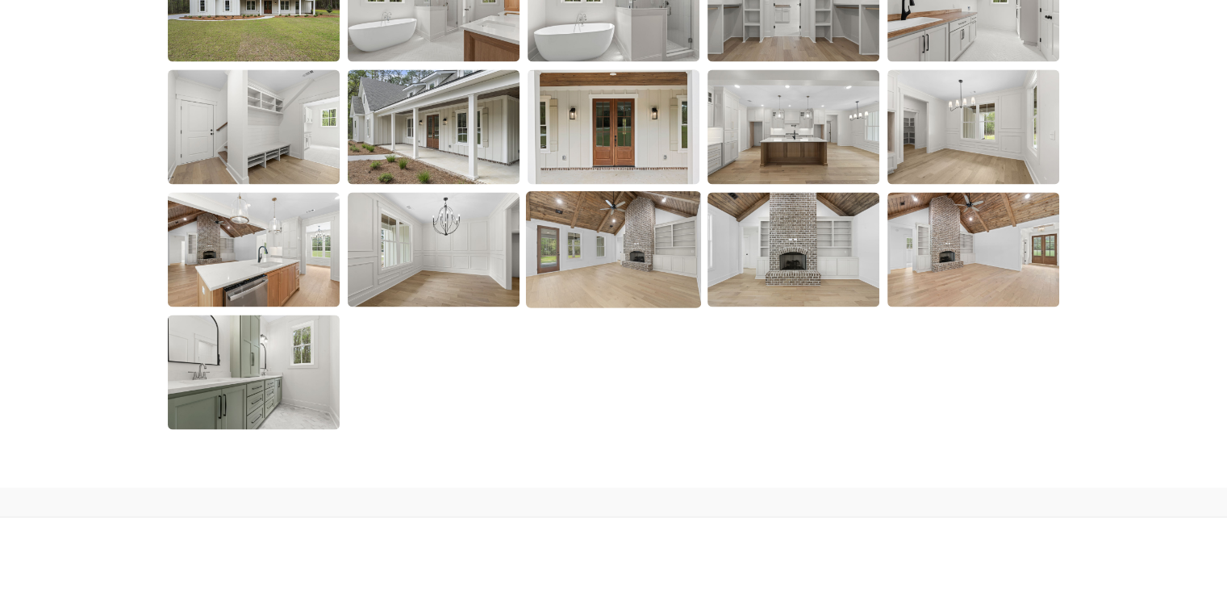
click at [603, 226] on img at bounding box center [613, 248] width 175 height 117
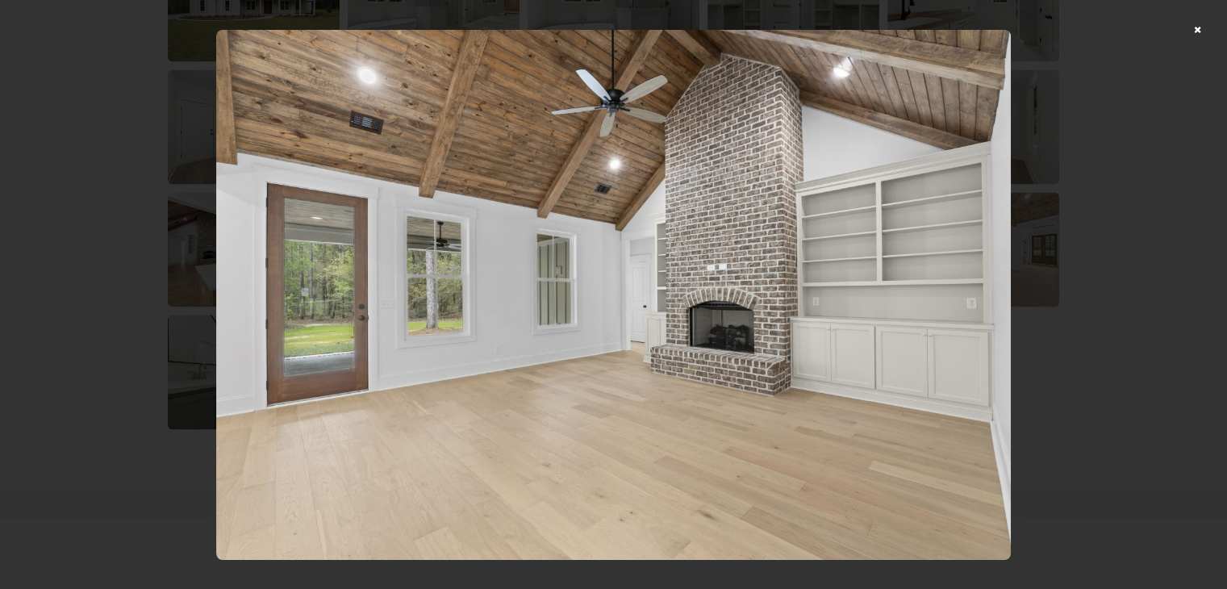
click at [1123, 291] on div at bounding box center [613, 294] width 1227 height 589
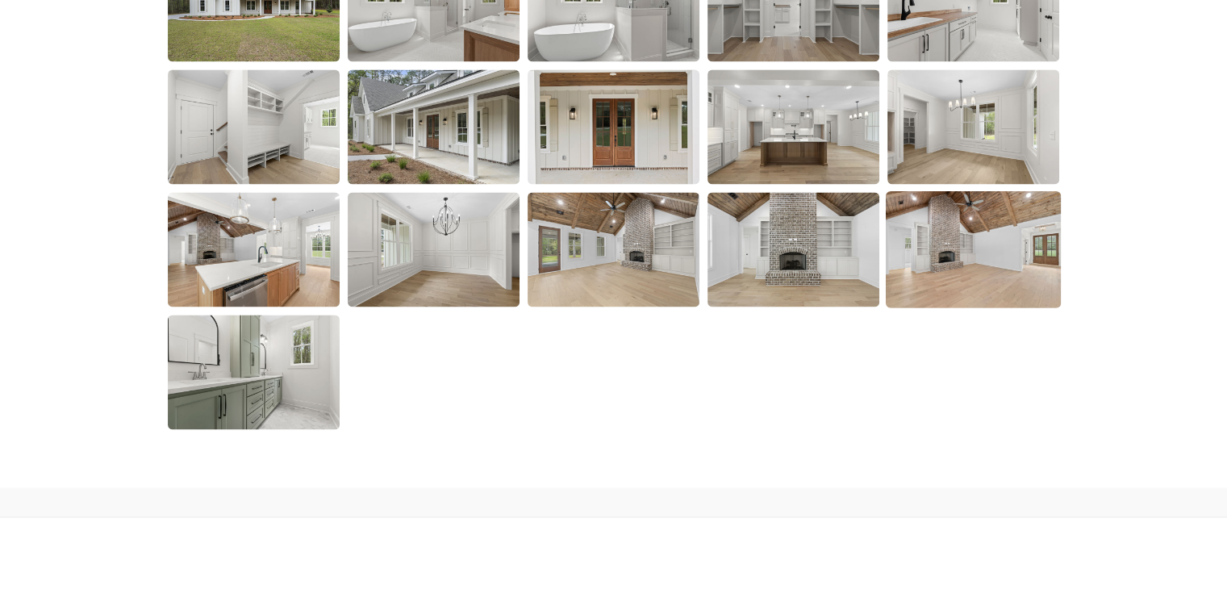
click at [945, 227] on img at bounding box center [973, 248] width 175 height 117
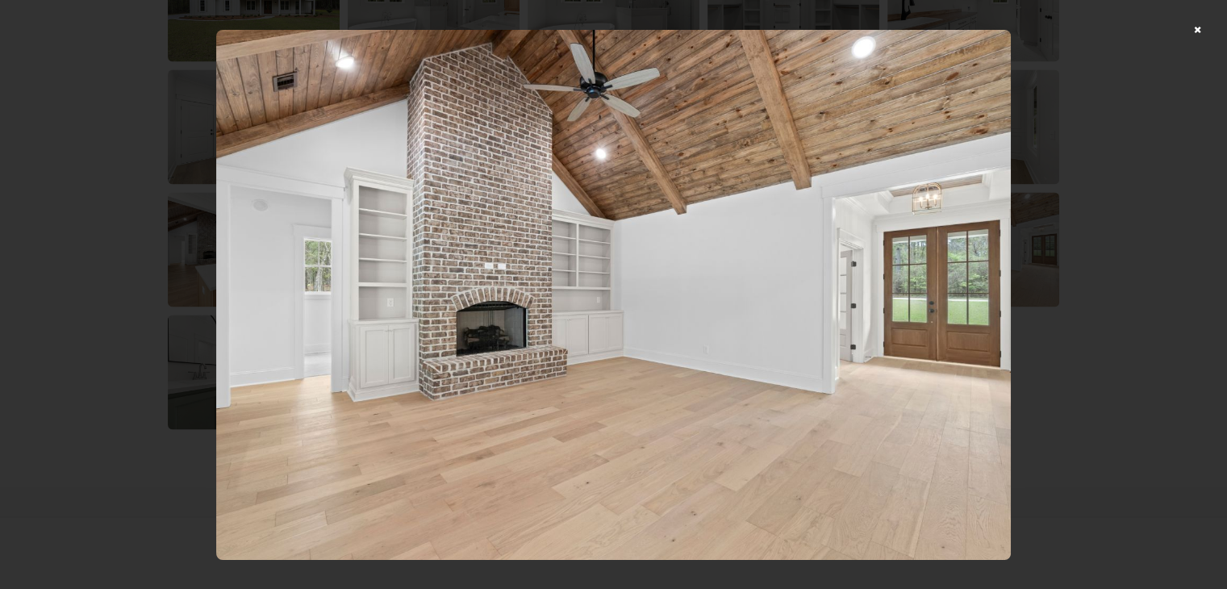
click at [1112, 286] on div at bounding box center [613, 294] width 1227 height 589
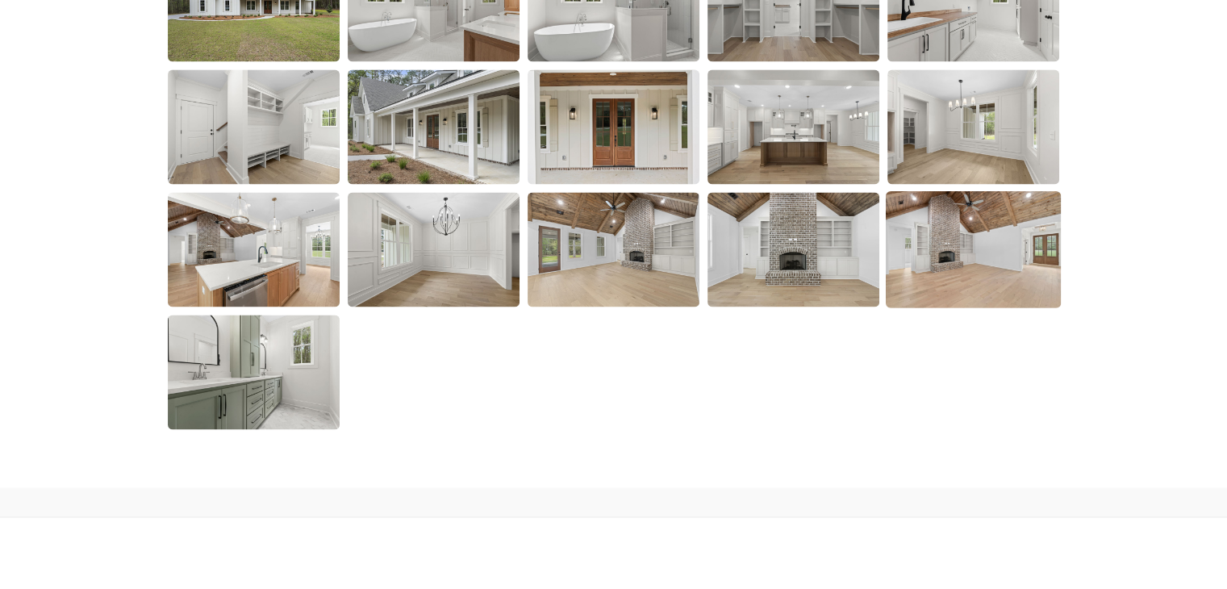
click at [1018, 240] on img at bounding box center [973, 248] width 175 height 117
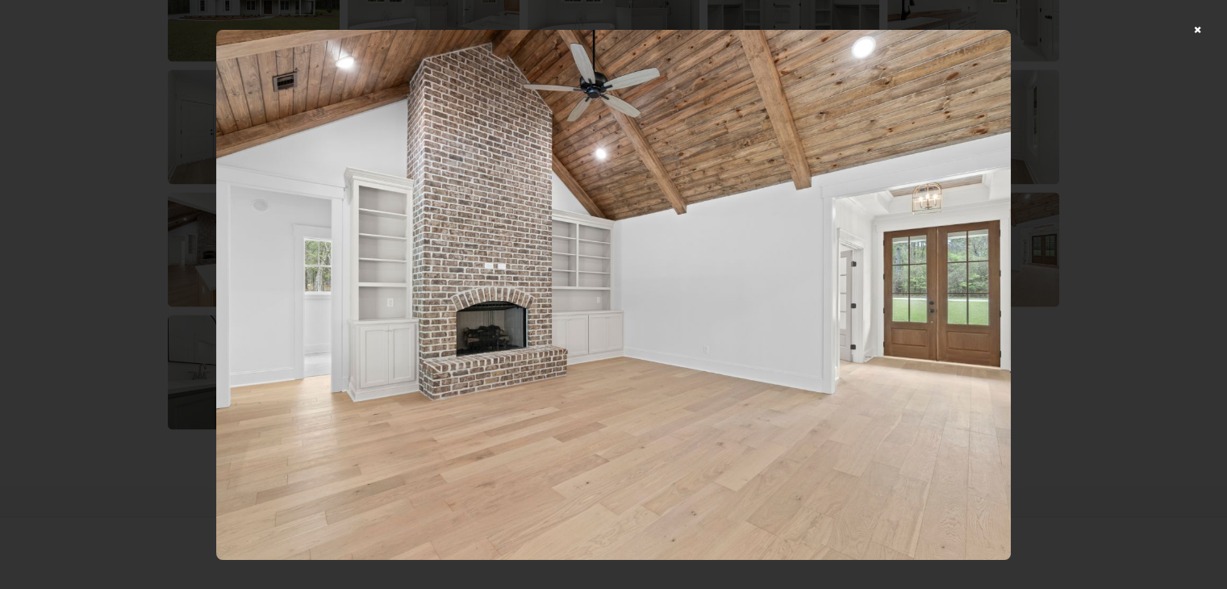
click at [1075, 239] on div at bounding box center [613, 294] width 1227 height 589
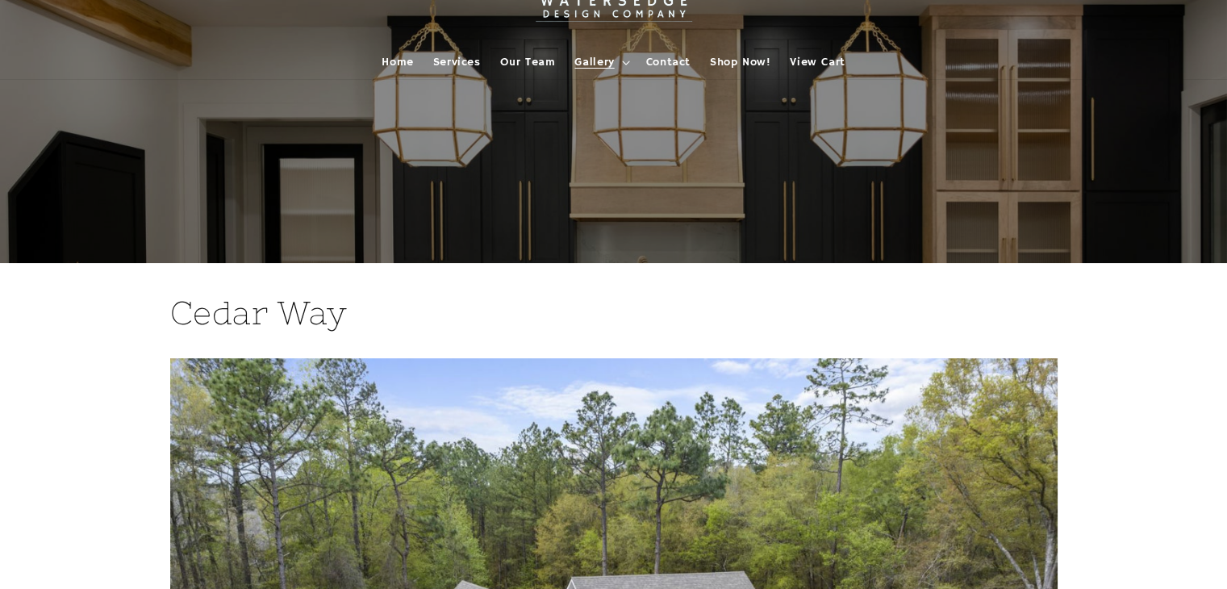
scroll to position [0, 0]
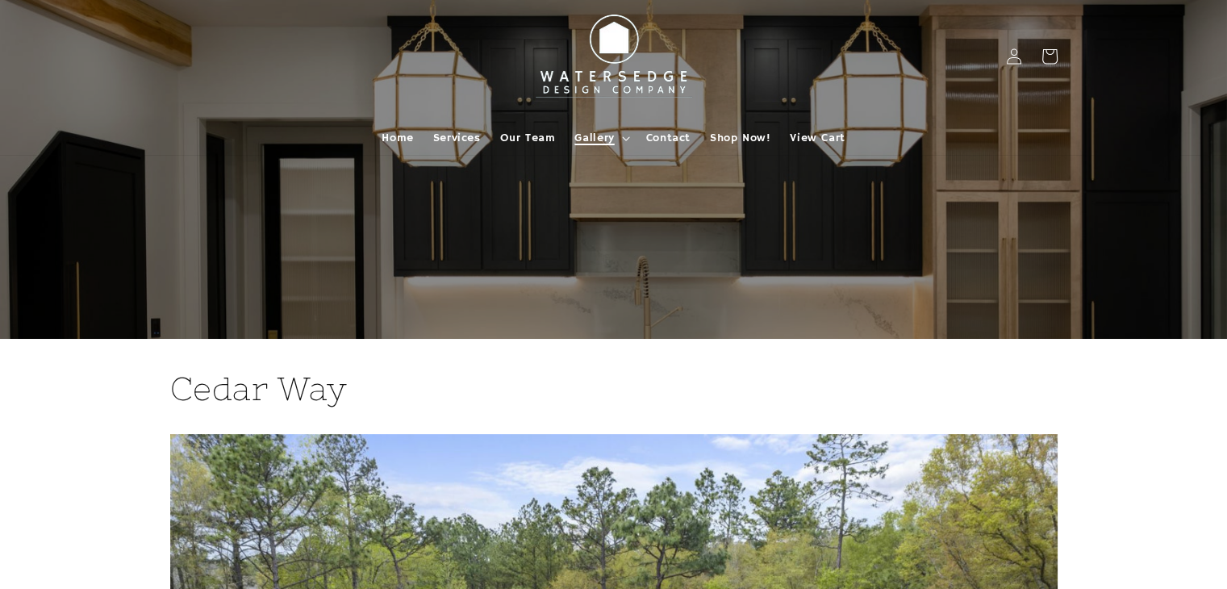
click at [579, 135] on span "Gallery" at bounding box center [594, 138] width 40 height 15
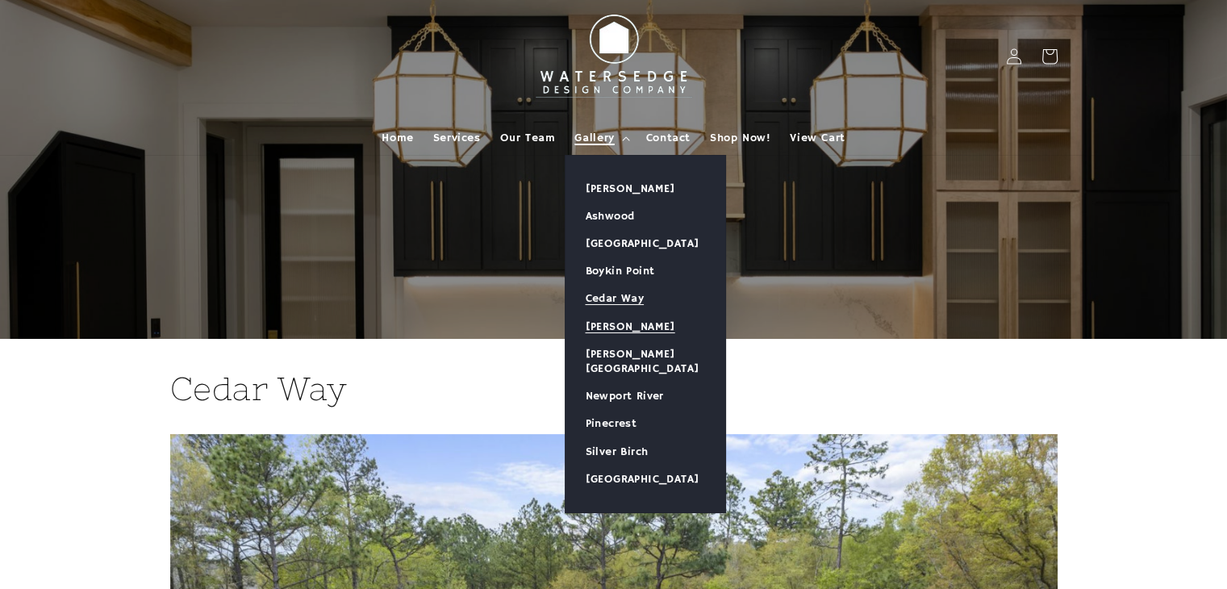
click at [599, 330] on link "[PERSON_NAME]" at bounding box center [646, 326] width 160 height 27
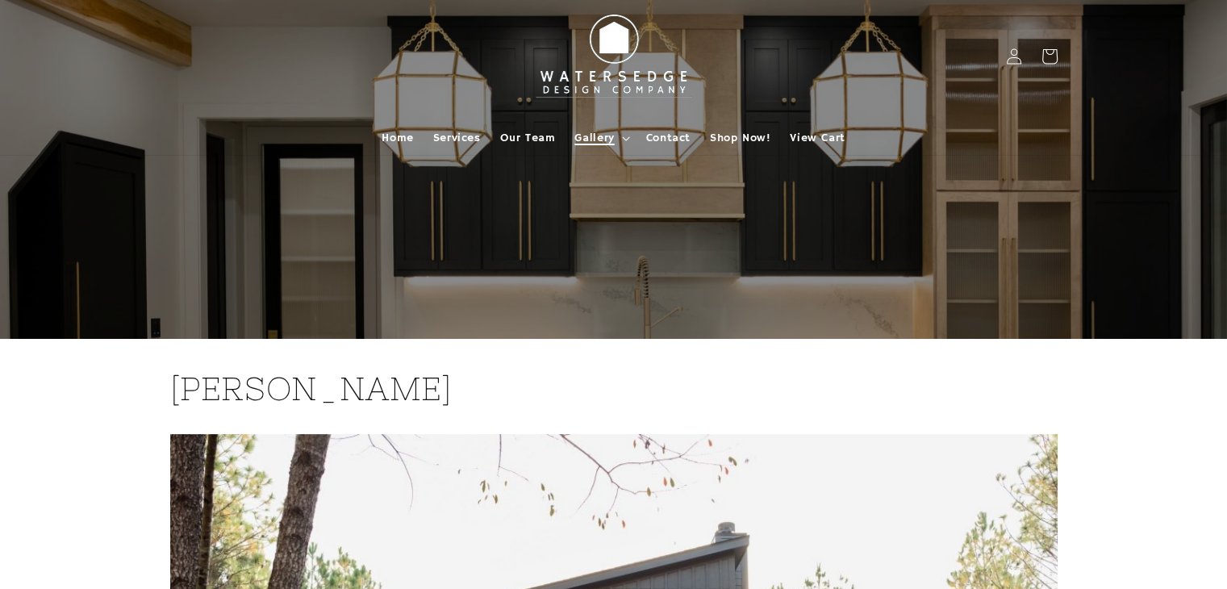
click at [587, 135] on span "Gallery" at bounding box center [594, 138] width 40 height 15
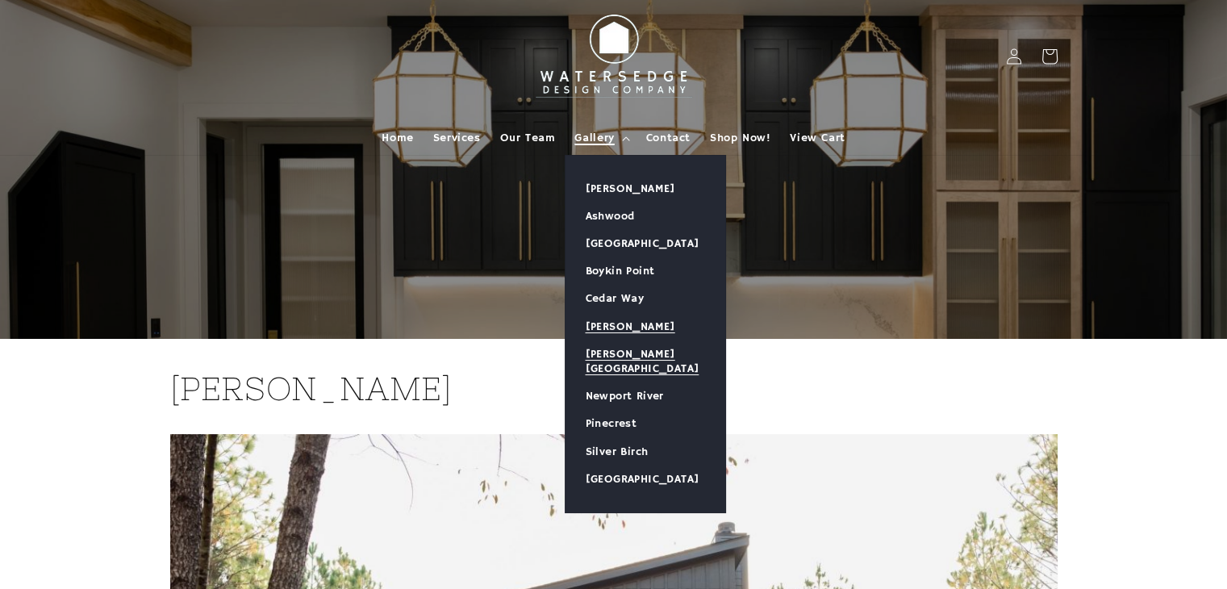
click at [645, 348] on link "[PERSON_NAME][GEOGRAPHIC_DATA]" at bounding box center [646, 361] width 160 height 42
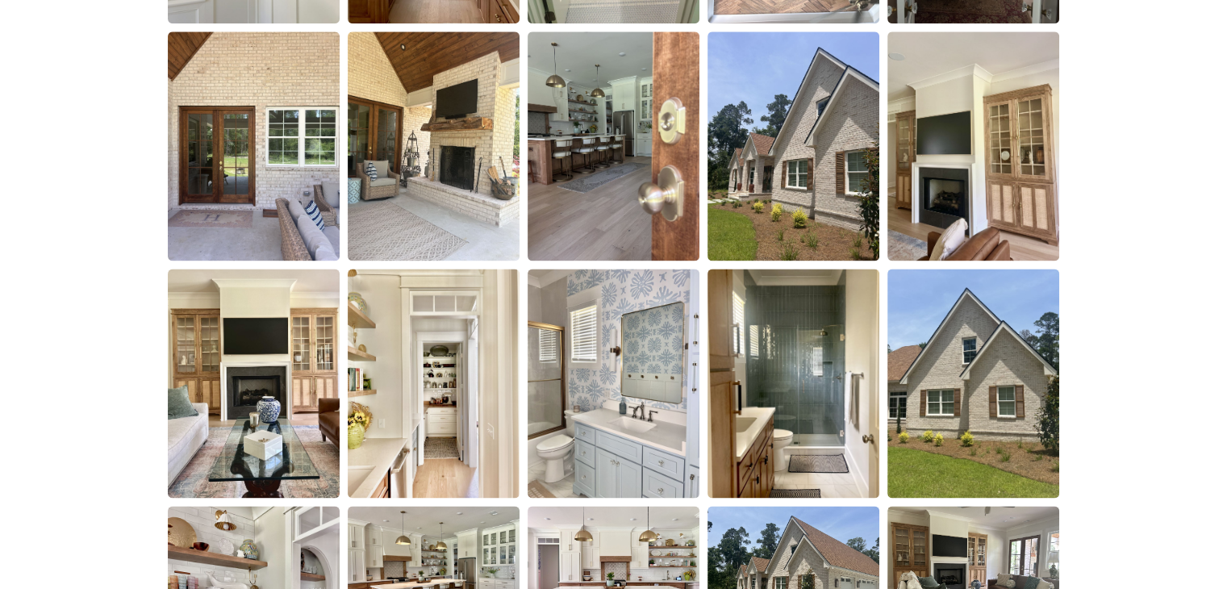
scroll to position [2259, 0]
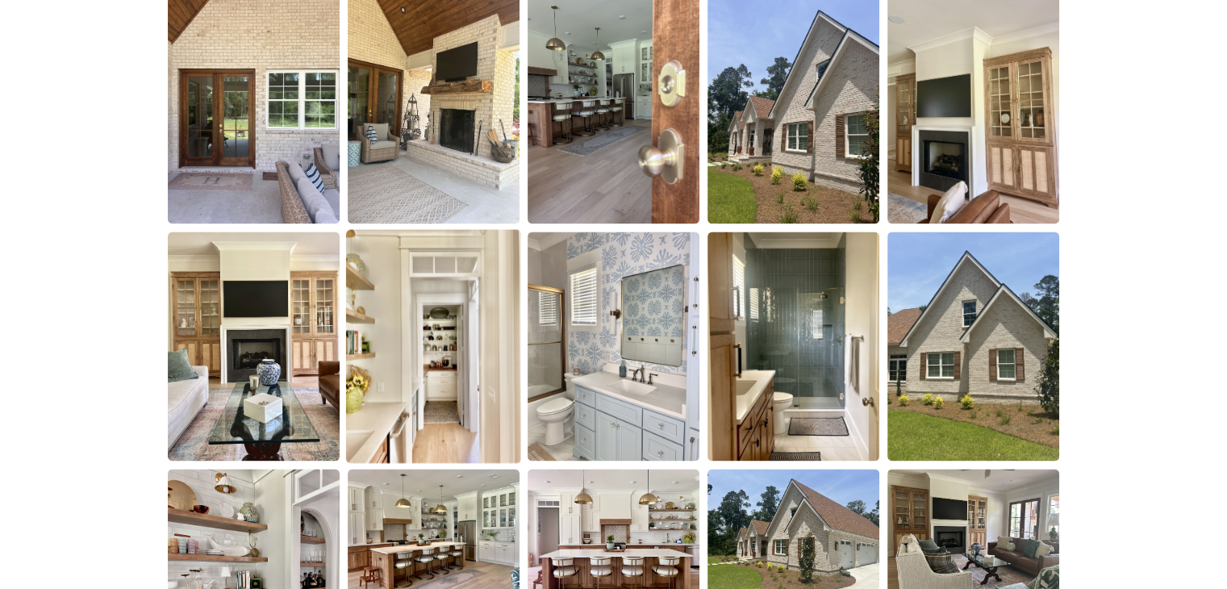
click at [443, 293] on img at bounding box center [433, 346] width 175 height 234
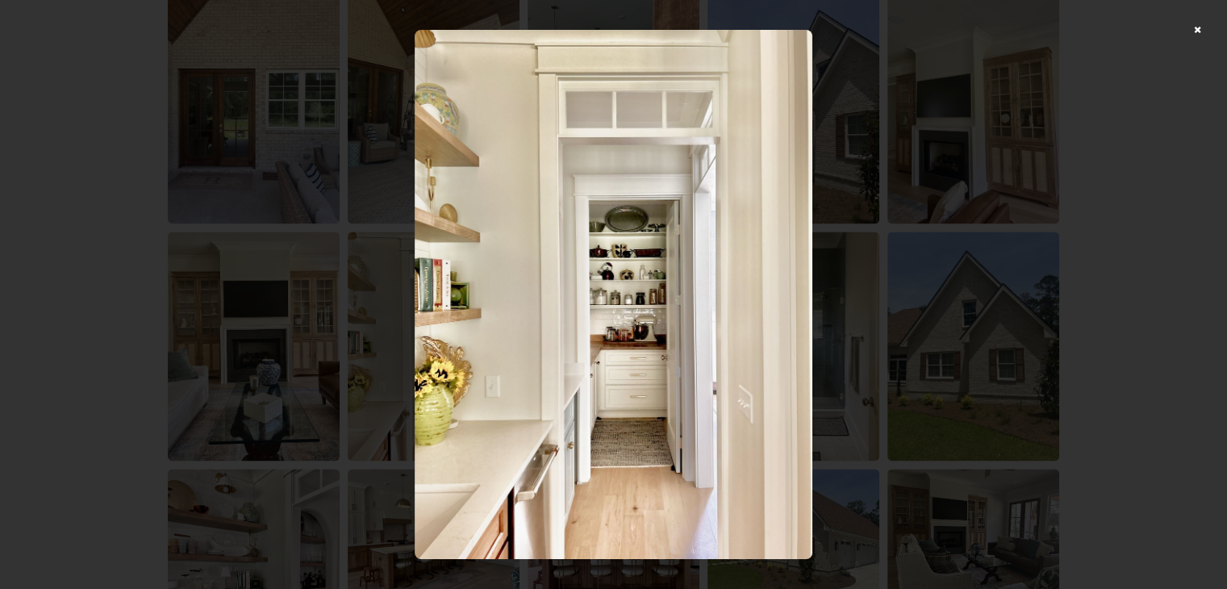
click at [1090, 165] on div at bounding box center [613, 294] width 1227 height 589
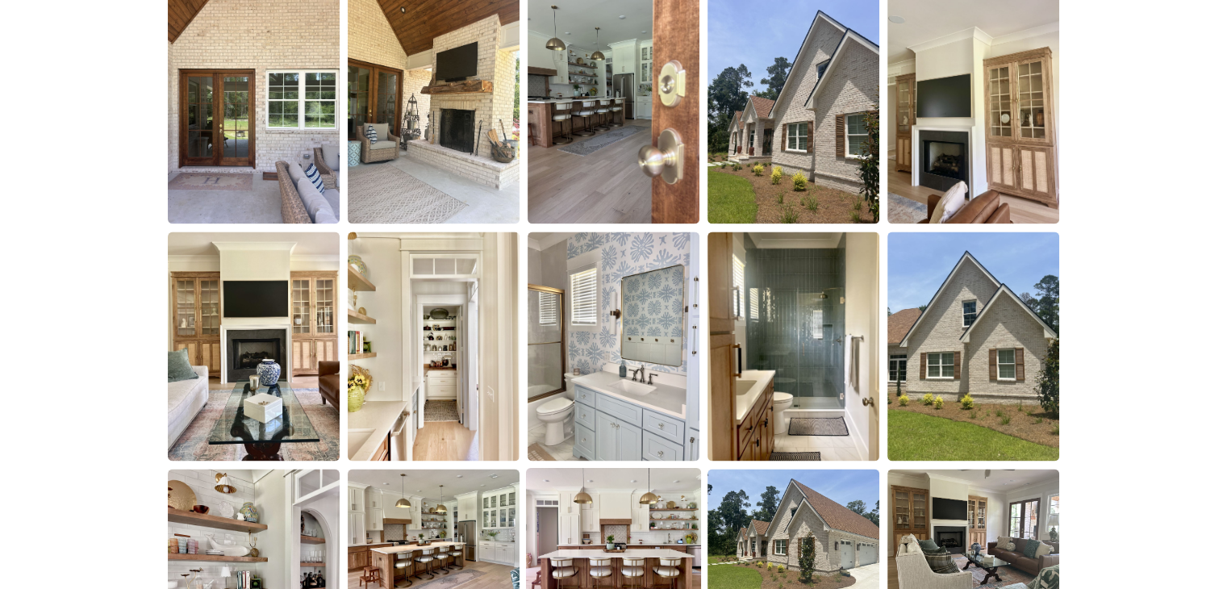
click at [607, 540] on img at bounding box center [613, 533] width 175 height 131
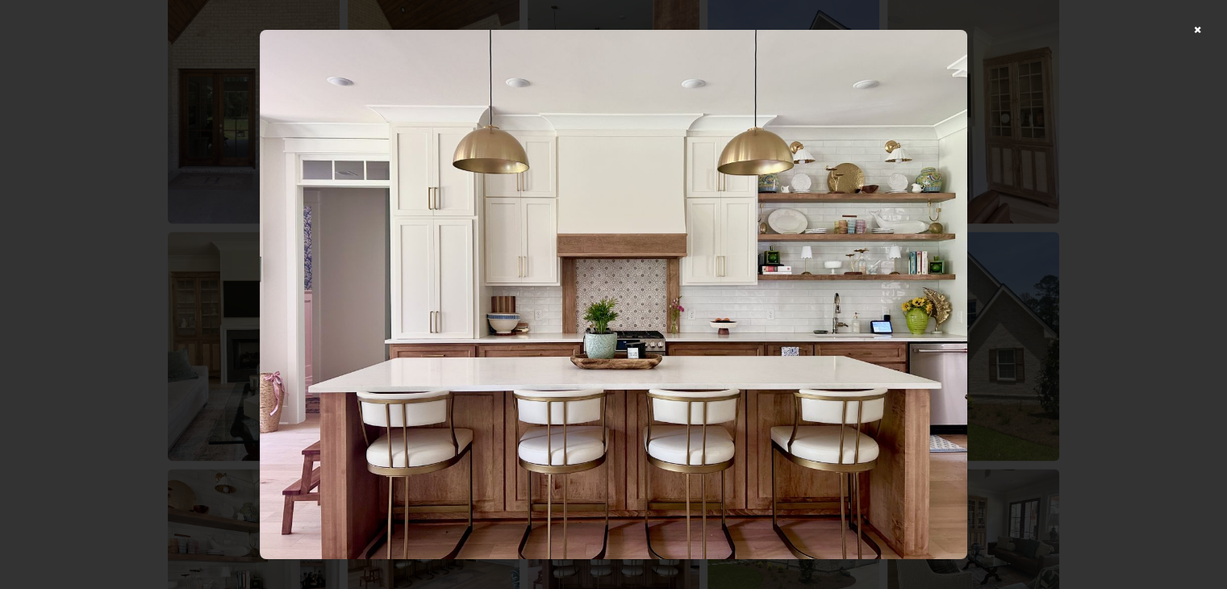
click at [164, 314] on div at bounding box center [613, 294] width 1227 height 589
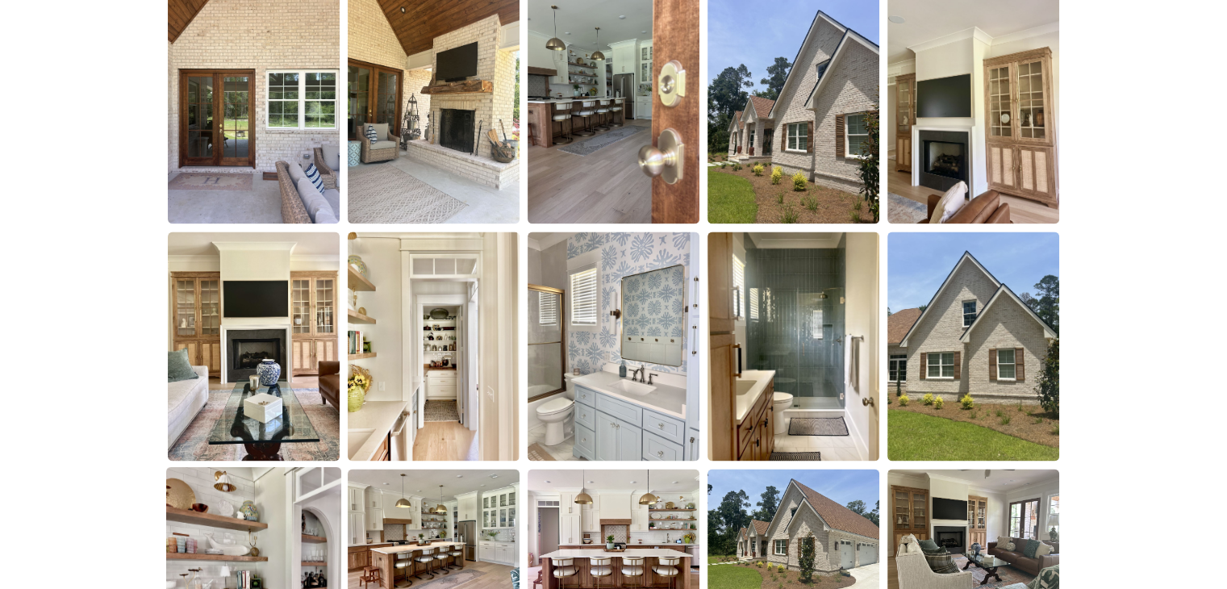
click at [268, 511] on img at bounding box center [253, 575] width 175 height 217
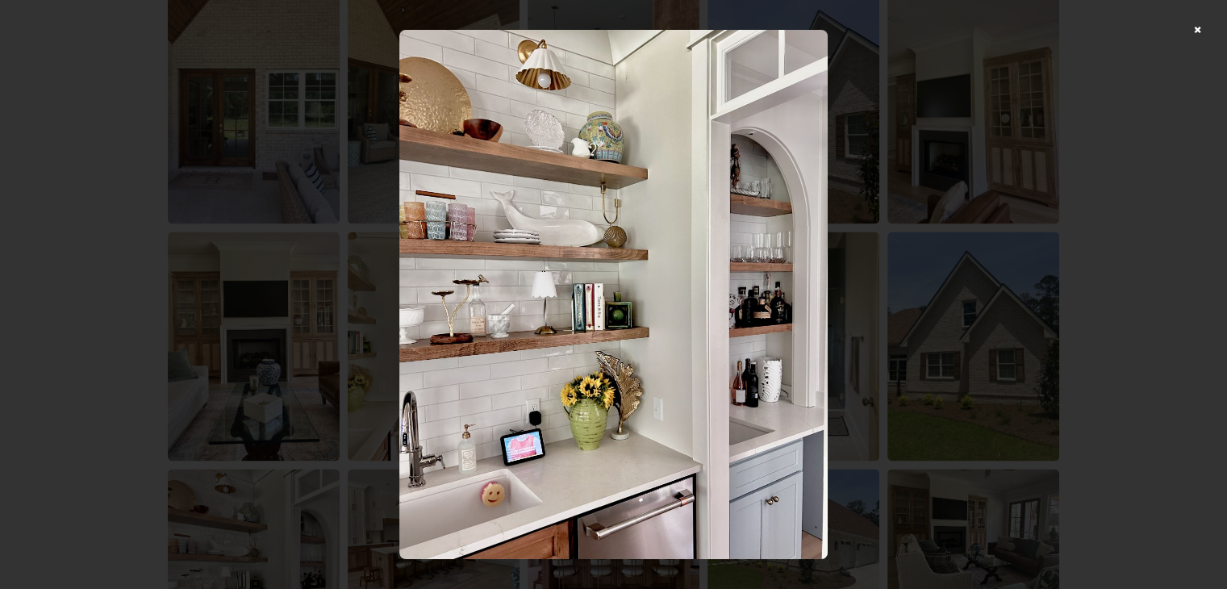
click at [983, 423] on div at bounding box center [613, 294] width 1227 height 589
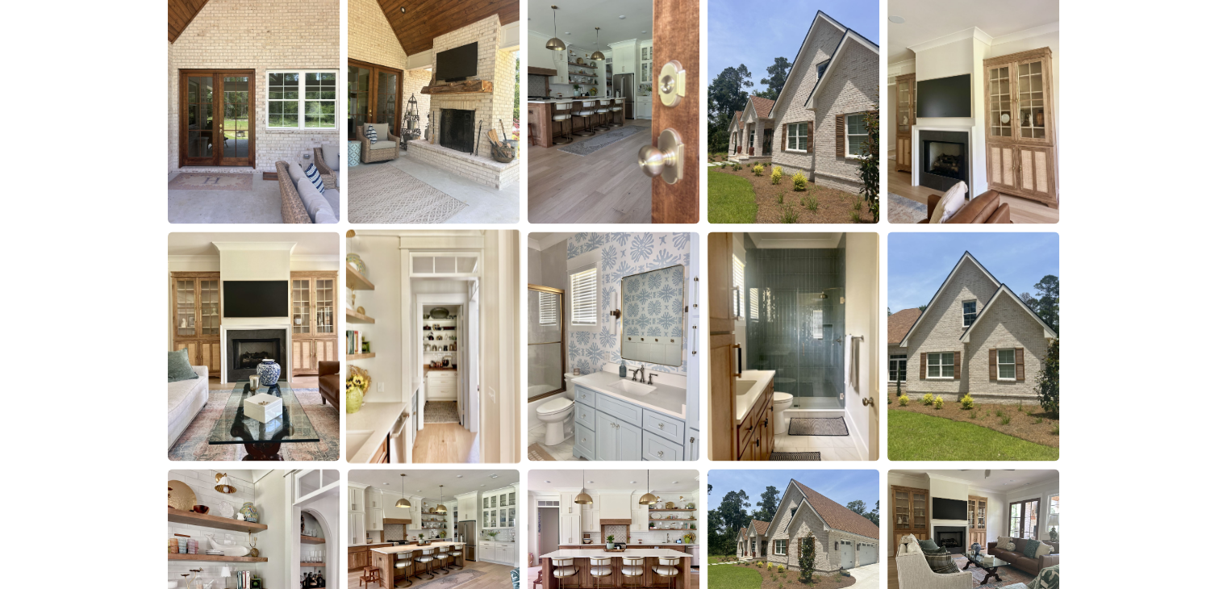
click at [394, 346] on img at bounding box center [433, 346] width 175 height 234
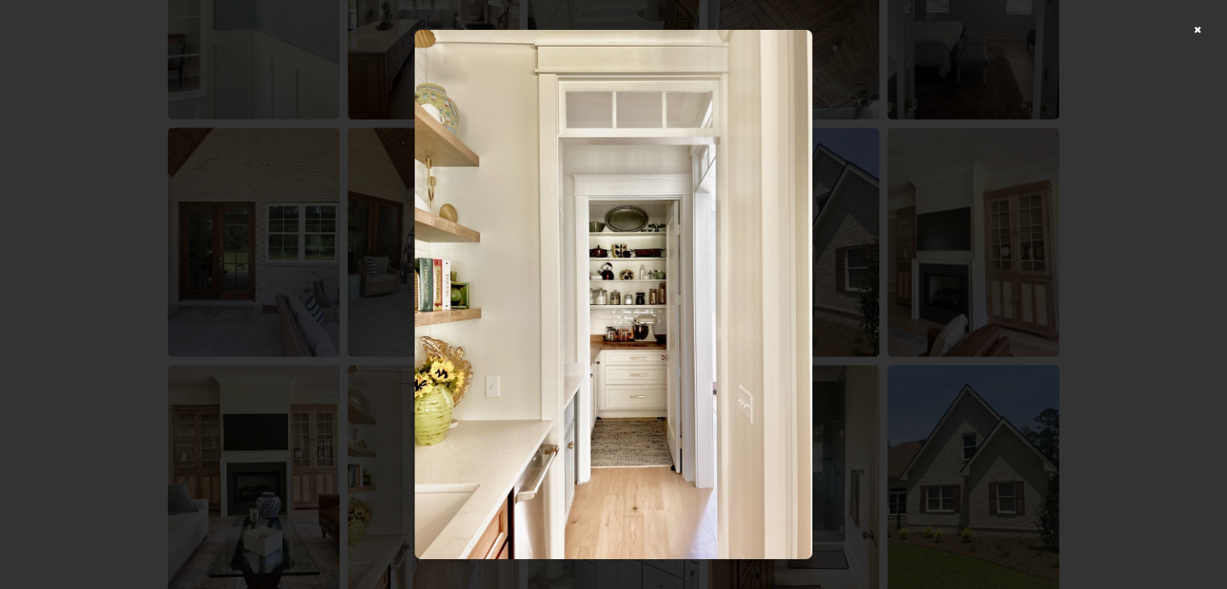
scroll to position [2178, 0]
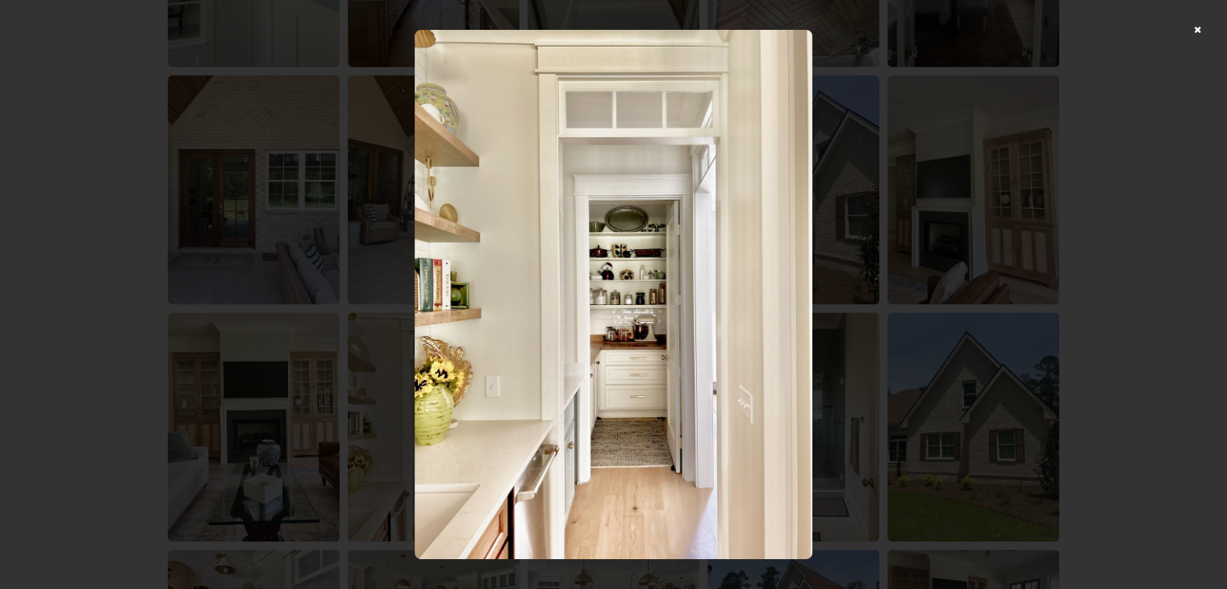
click at [991, 215] on div at bounding box center [613, 294] width 1227 height 589
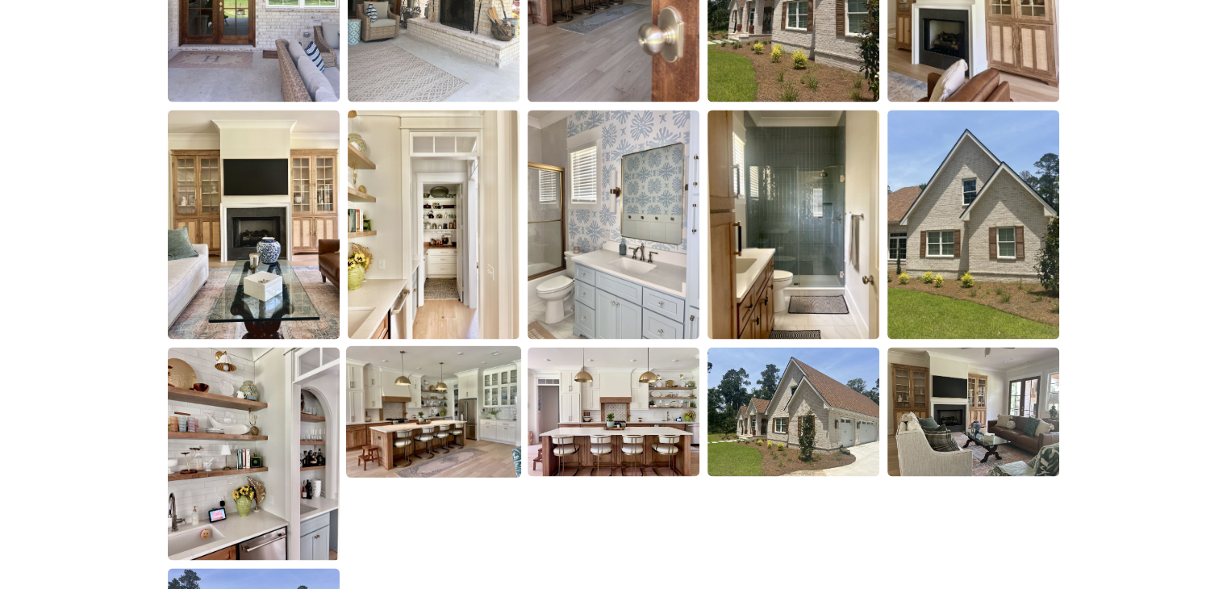
scroll to position [2420, 0]
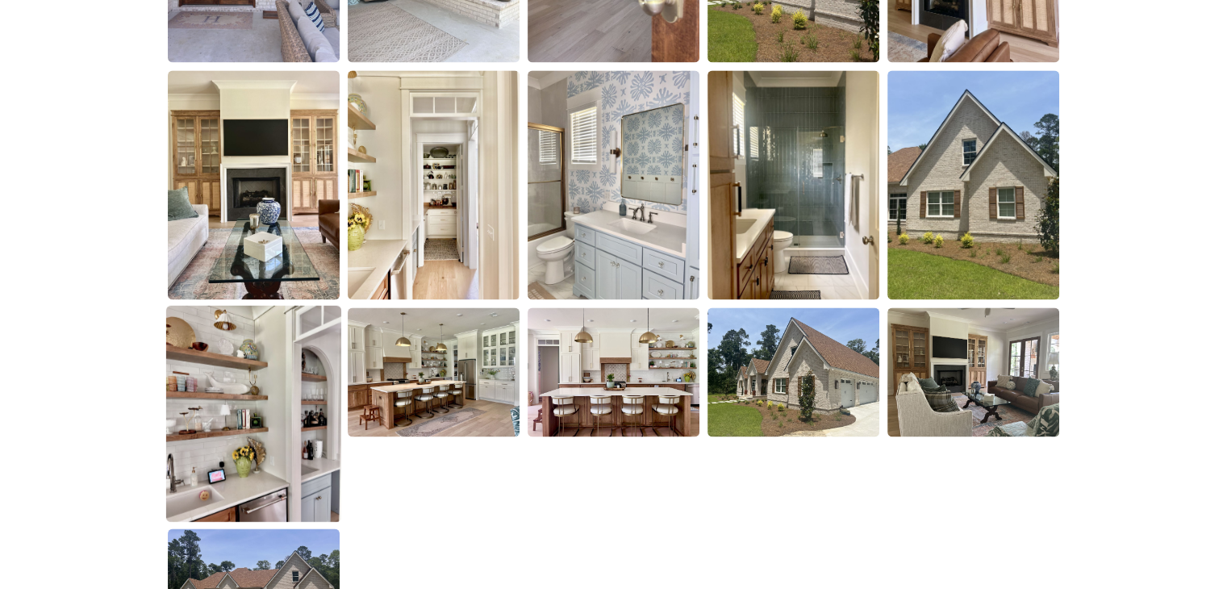
click at [287, 374] on img at bounding box center [253, 414] width 175 height 217
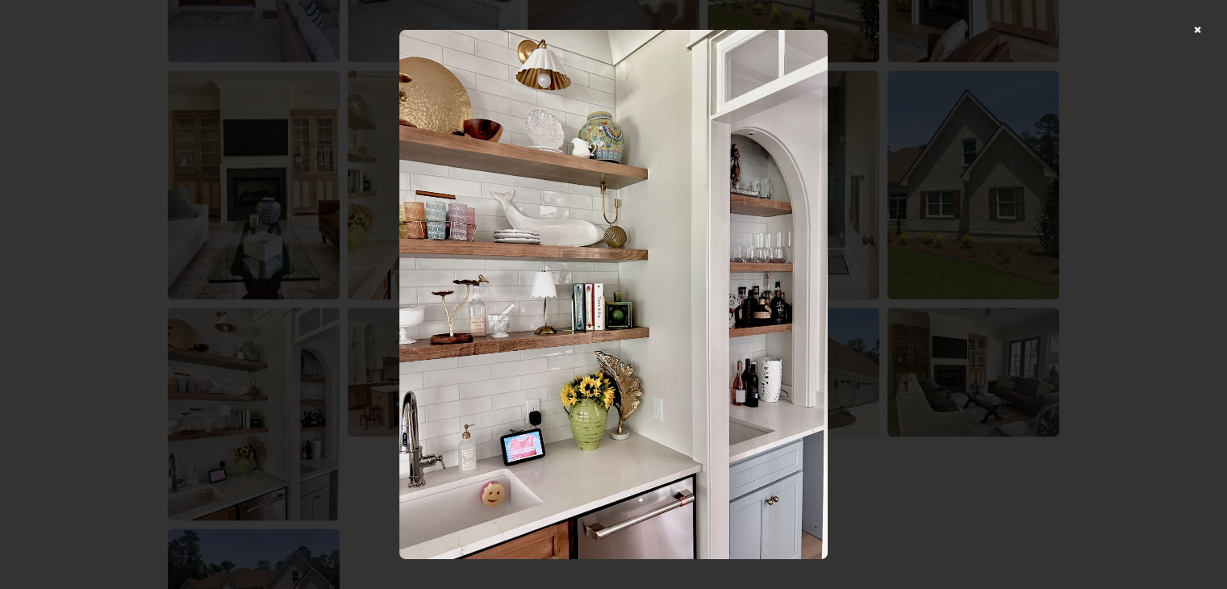
click at [894, 181] on div at bounding box center [613, 294] width 1227 height 589
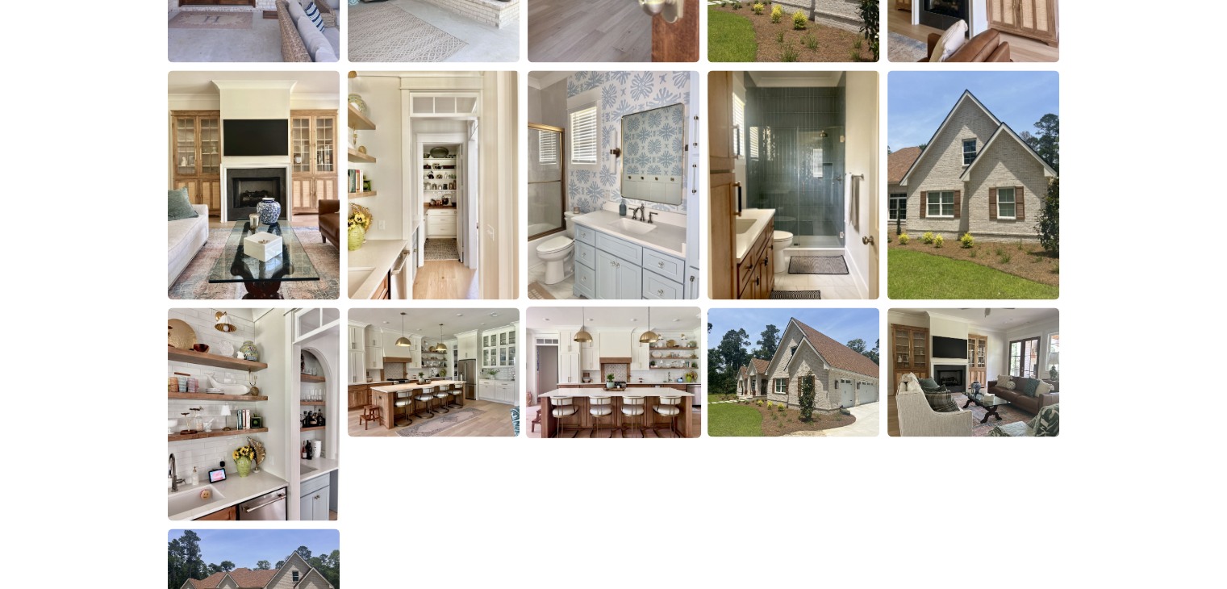
click at [603, 365] on img at bounding box center [613, 372] width 175 height 131
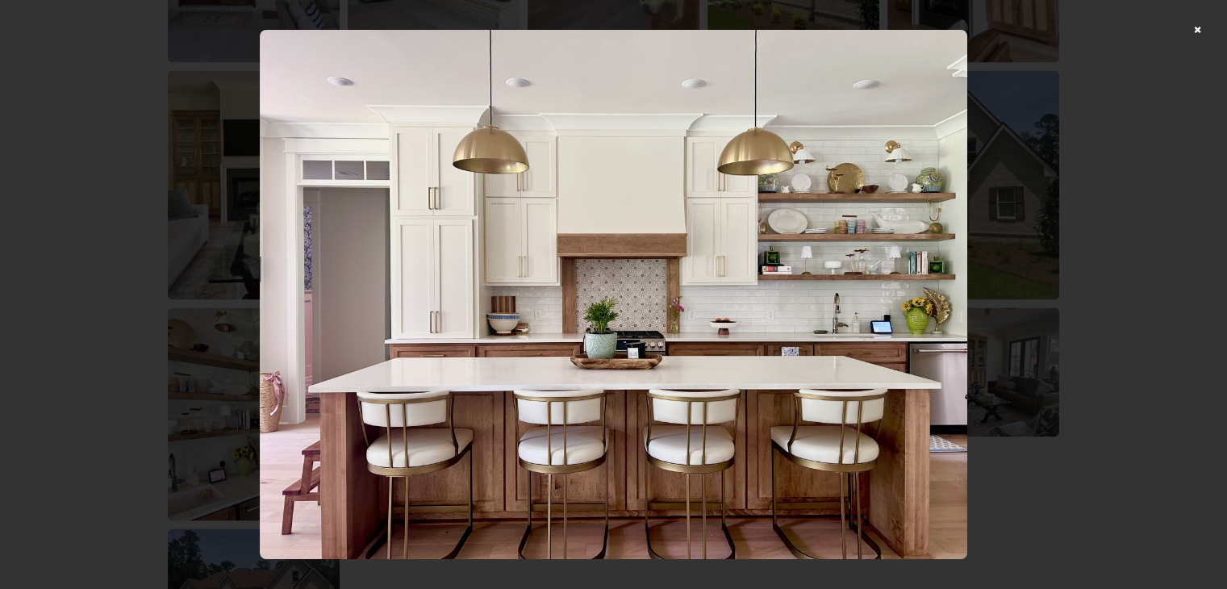
click at [1133, 452] on div at bounding box center [613, 294] width 1227 height 589
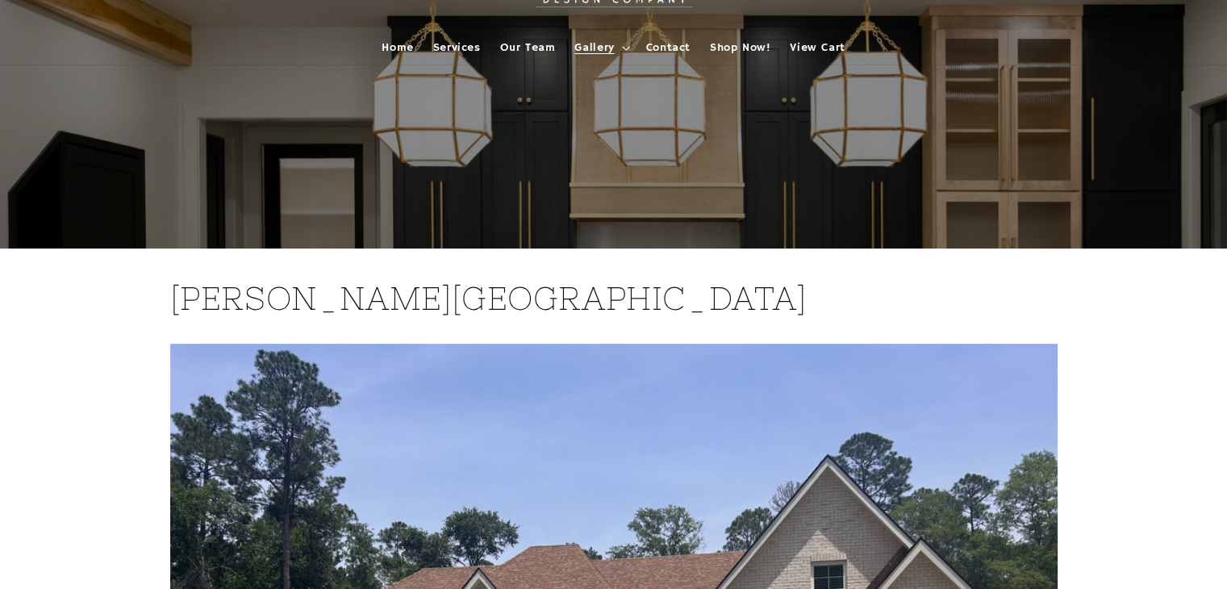
scroll to position [0, 0]
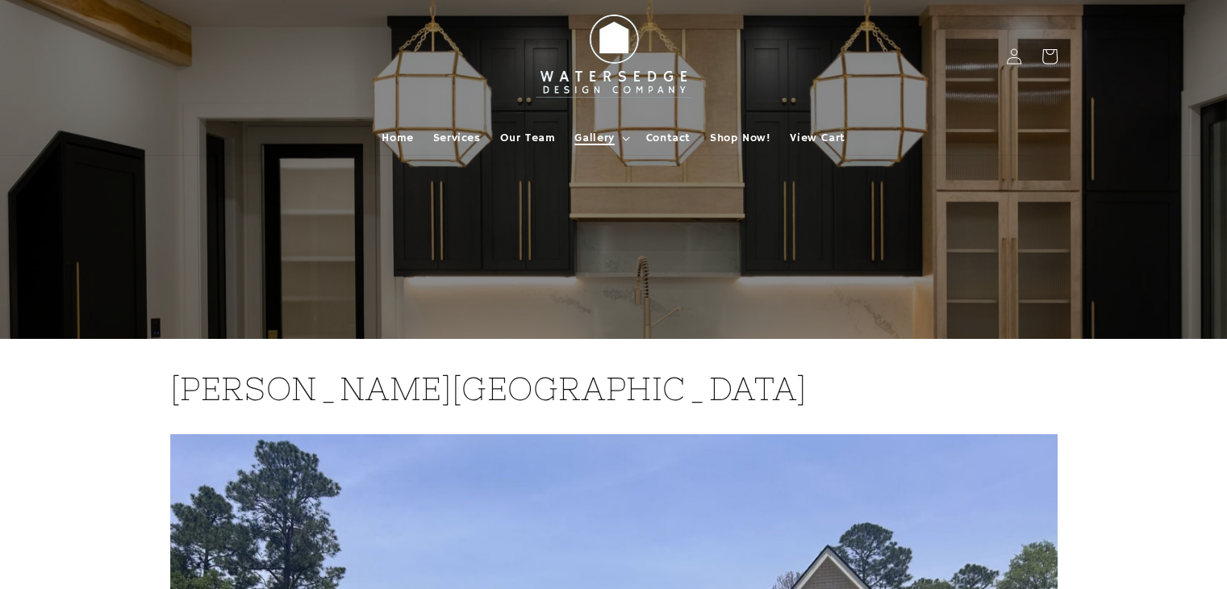
click at [574, 138] on span "Gallery" at bounding box center [594, 138] width 40 height 15
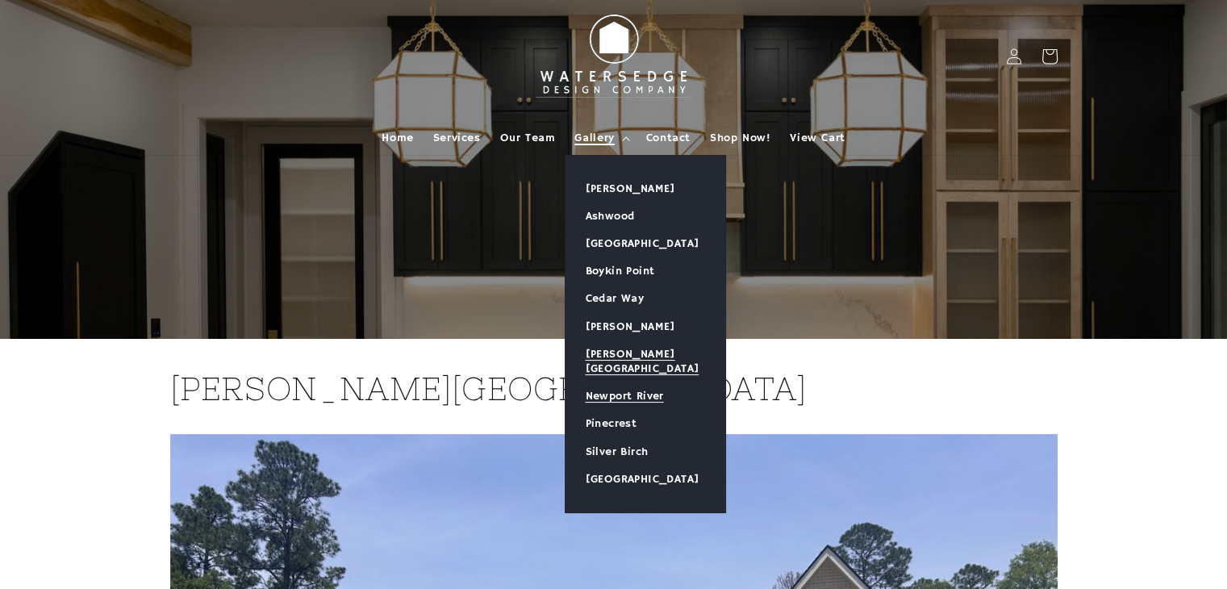
click at [649, 382] on link "Newport River" at bounding box center [646, 395] width 160 height 27
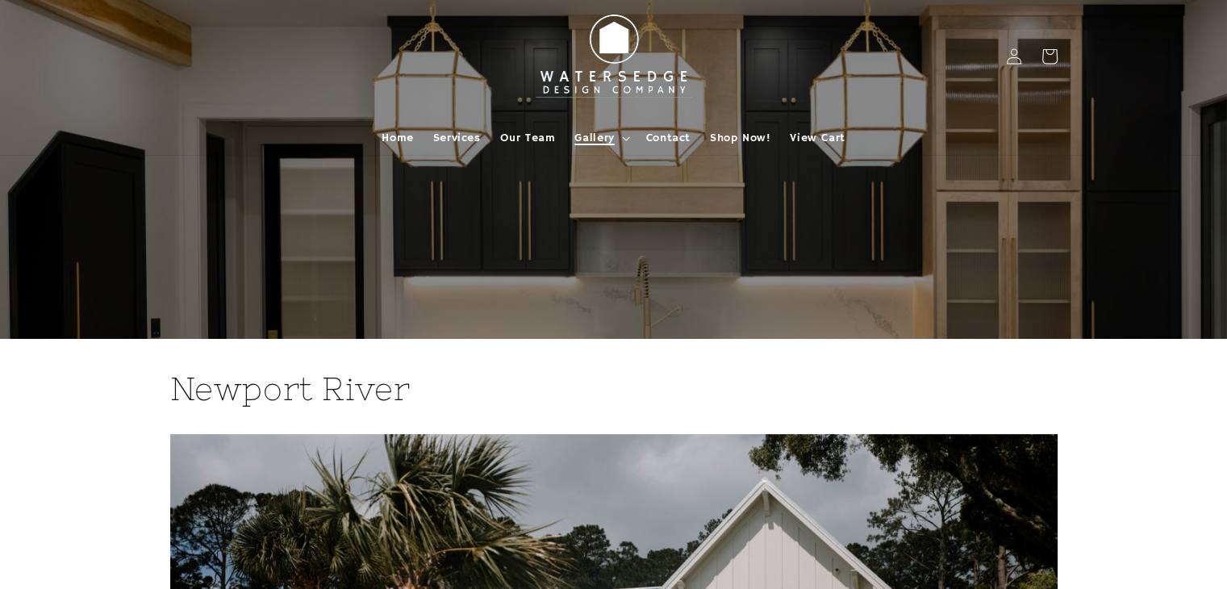
click at [604, 137] on span "Gallery" at bounding box center [594, 138] width 40 height 15
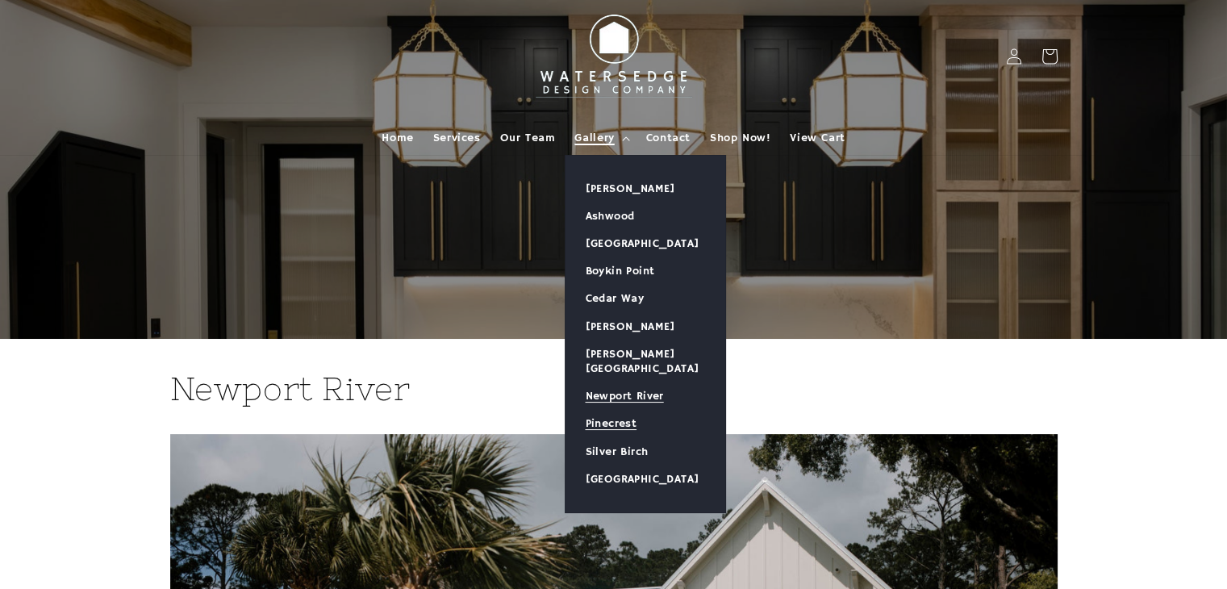
click at [632, 410] on link "Pinecrest" at bounding box center [646, 423] width 160 height 27
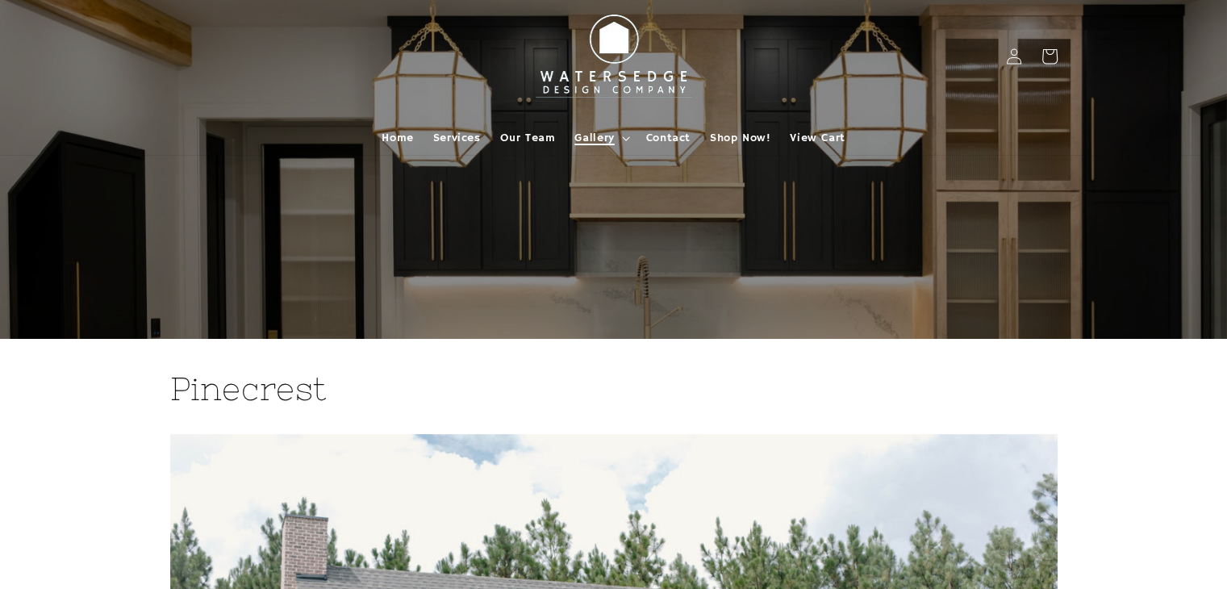
click at [600, 135] on span "Gallery" at bounding box center [594, 138] width 40 height 15
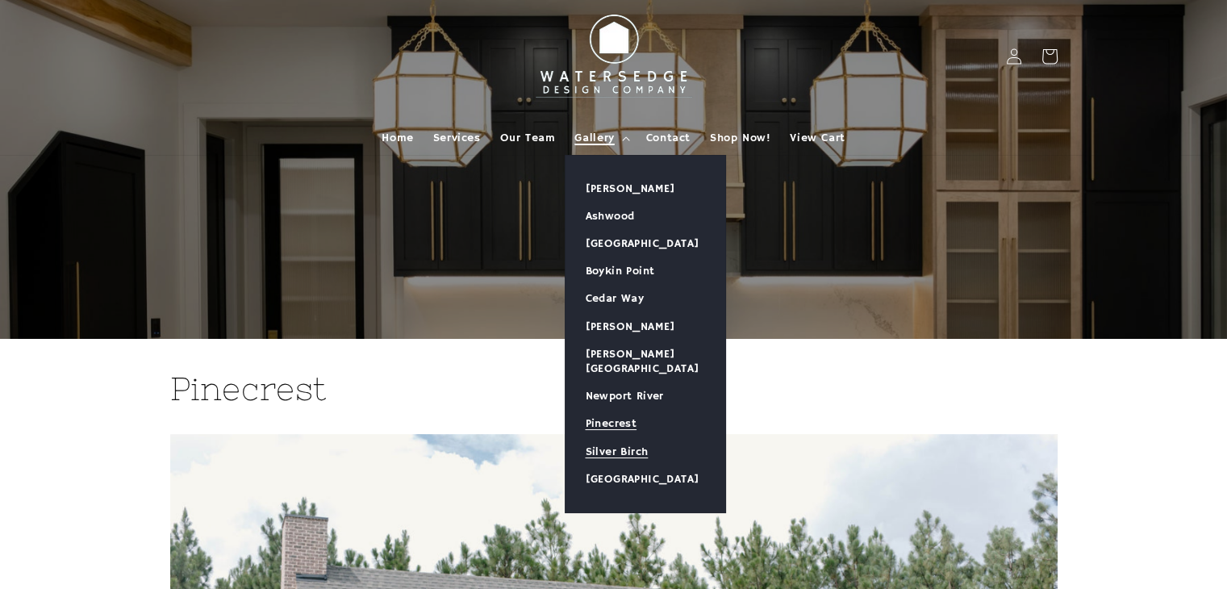
click at [616, 438] on link "Silver Birch" at bounding box center [646, 451] width 160 height 27
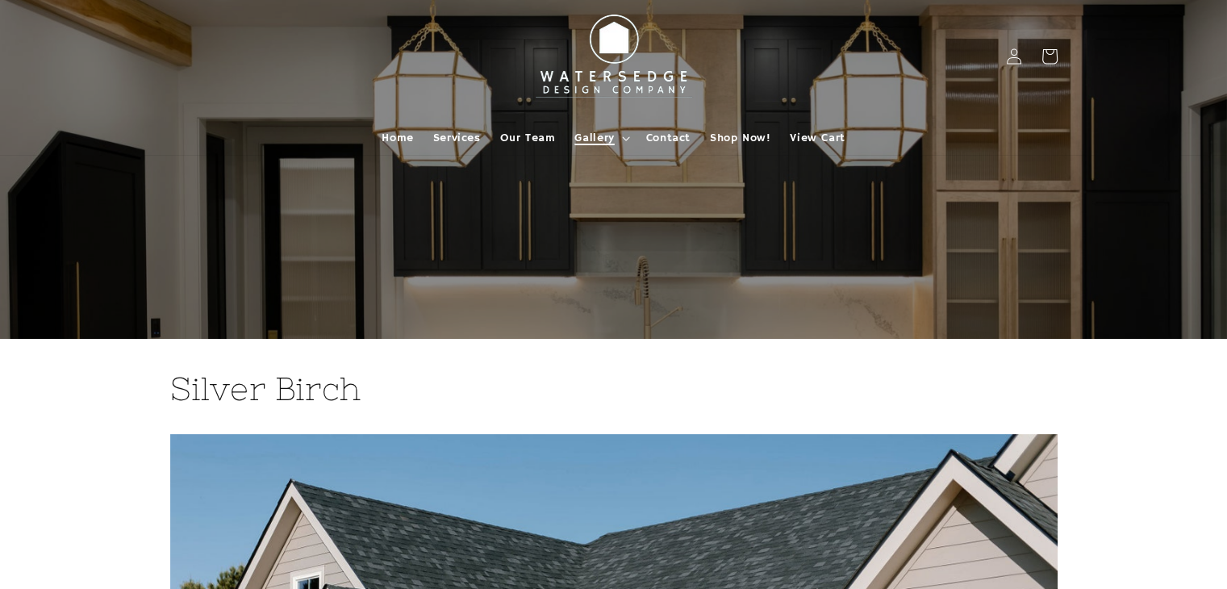
click at [599, 133] on span "Gallery" at bounding box center [594, 138] width 40 height 15
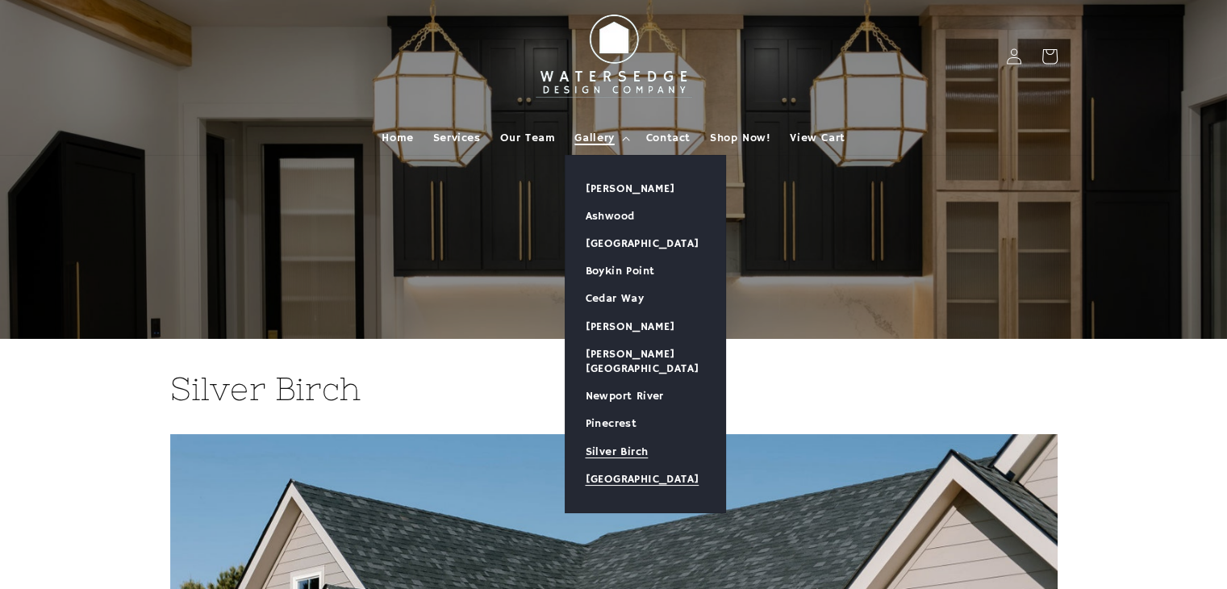
click at [601, 465] on link "[GEOGRAPHIC_DATA]" at bounding box center [646, 478] width 160 height 27
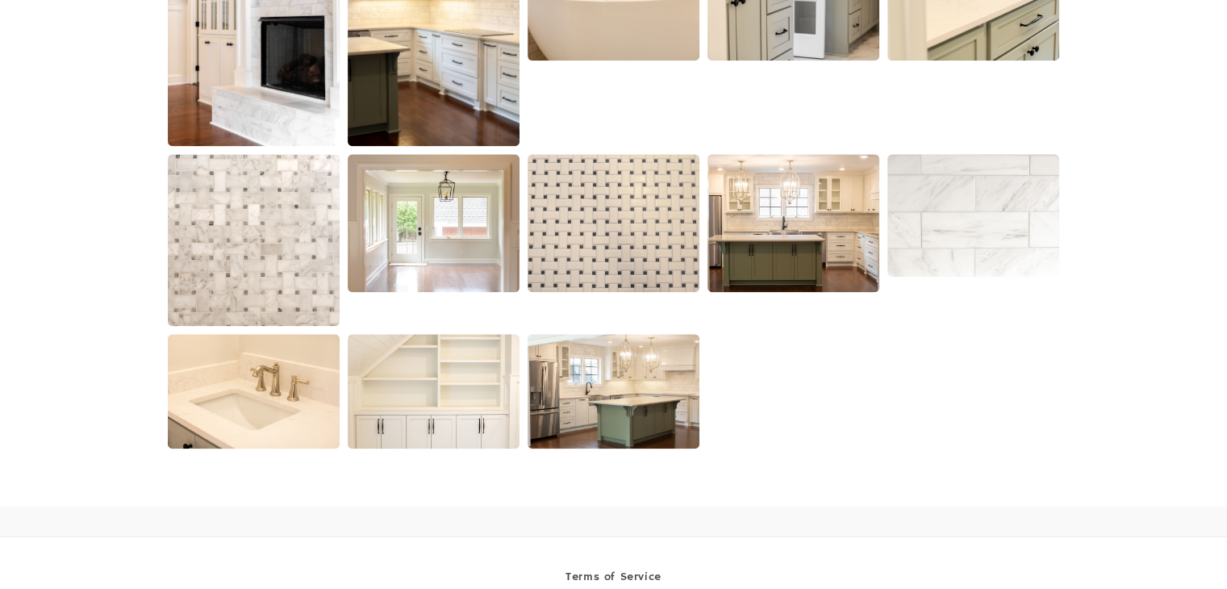
scroll to position [1936, 0]
